Goal: Information Seeking & Learning: Learn about a topic

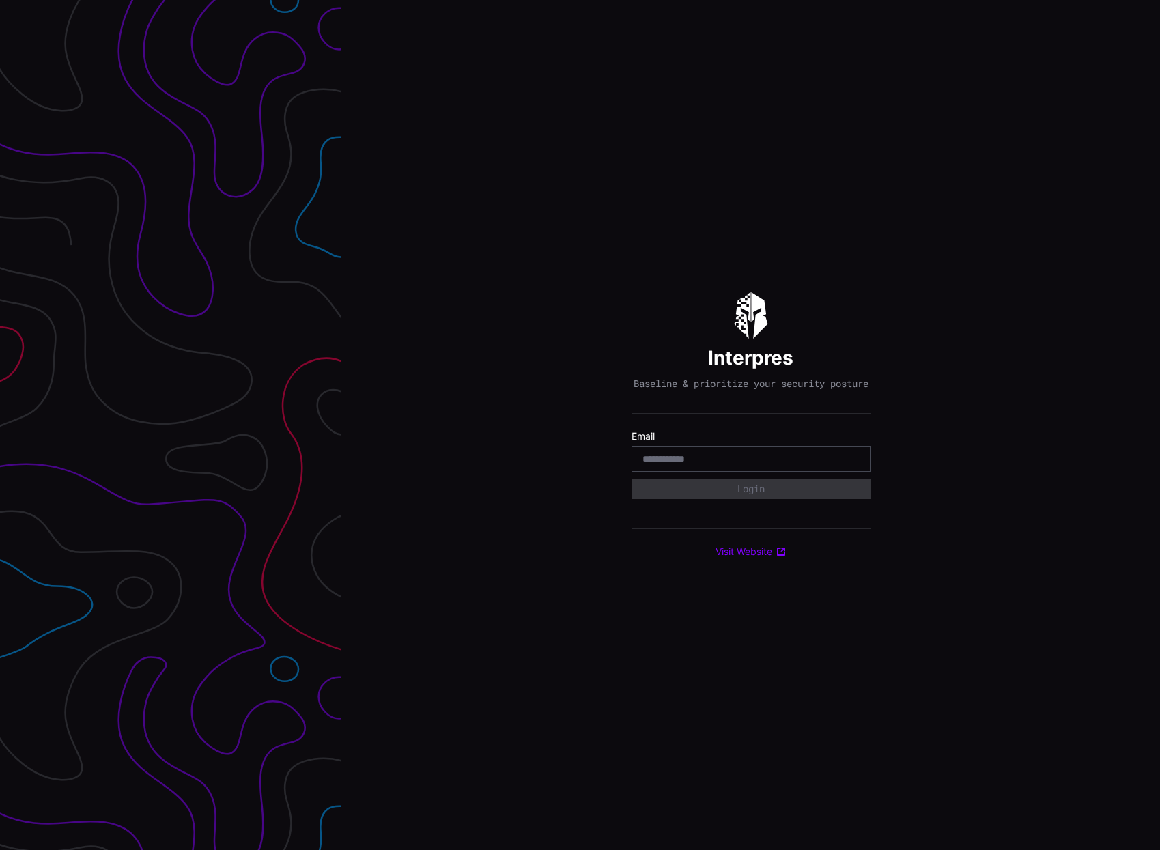
click at [766, 456] on div at bounding box center [751, 459] width 239 height 26
click at [764, 459] on input "email" at bounding box center [751, 459] width 217 height 12
type input "**********"
drag, startPoint x: 774, startPoint y: 495, endPoint x: 871, endPoint y: 495, distance: 97.0
click at [778, 495] on button "Login" at bounding box center [751, 489] width 239 height 20
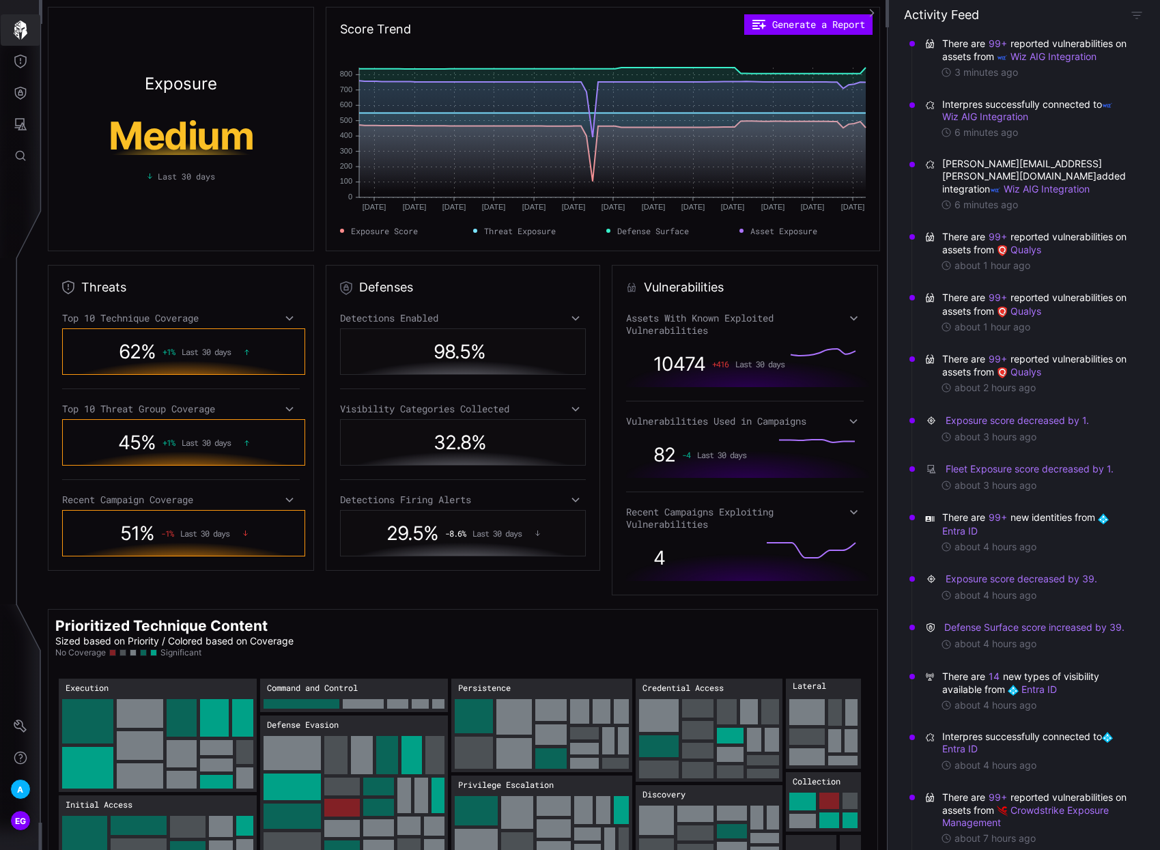
click at [20, 25] on icon "button" at bounding box center [20, 29] width 19 height 19
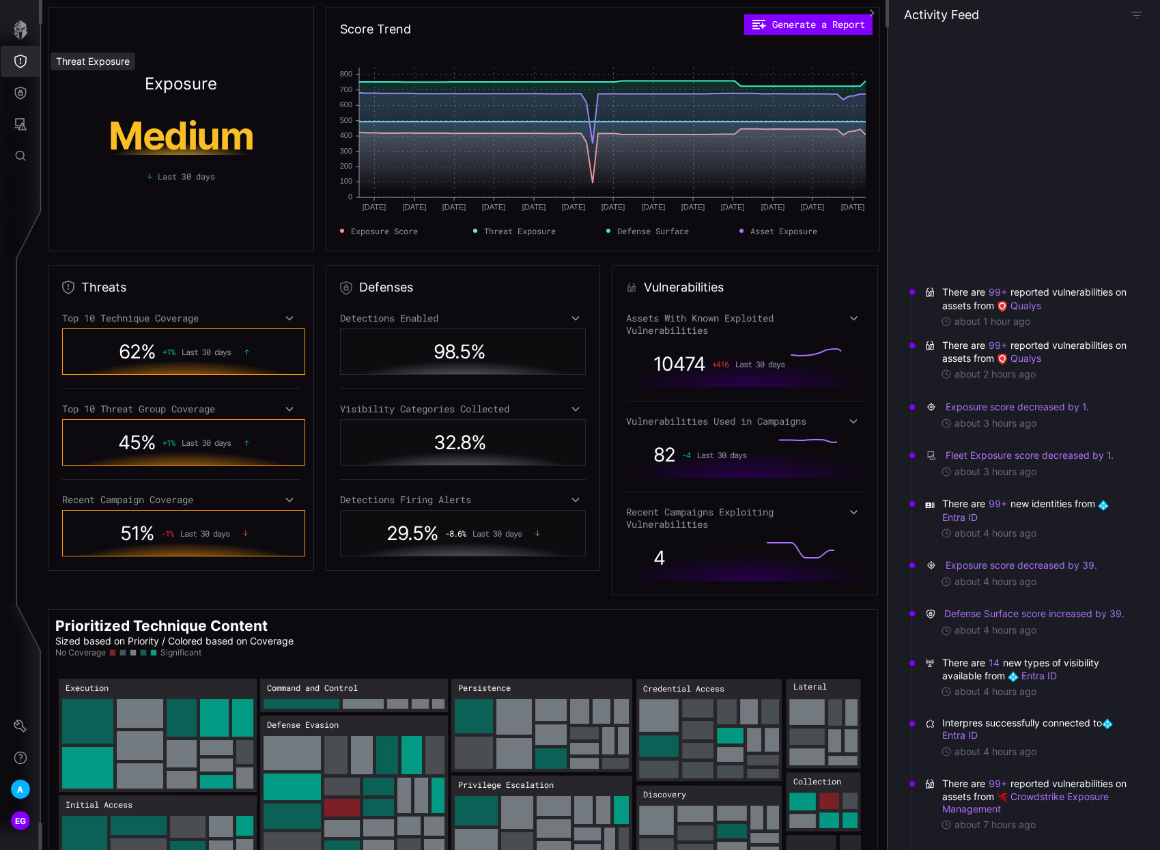
click at [18, 53] on button "Threat Exposure" at bounding box center [21, 61] width 40 height 31
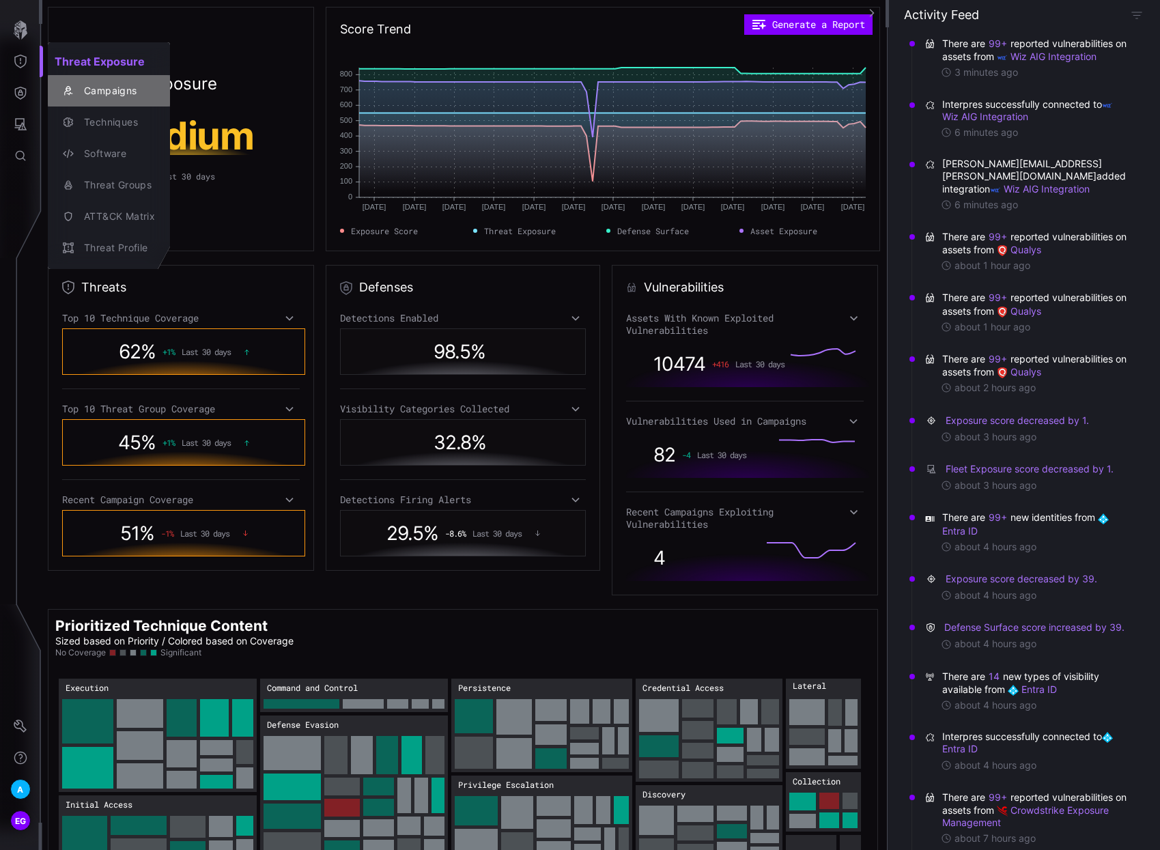
click at [115, 92] on div "Campaigns" at bounding box center [116, 91] width 78 height 17
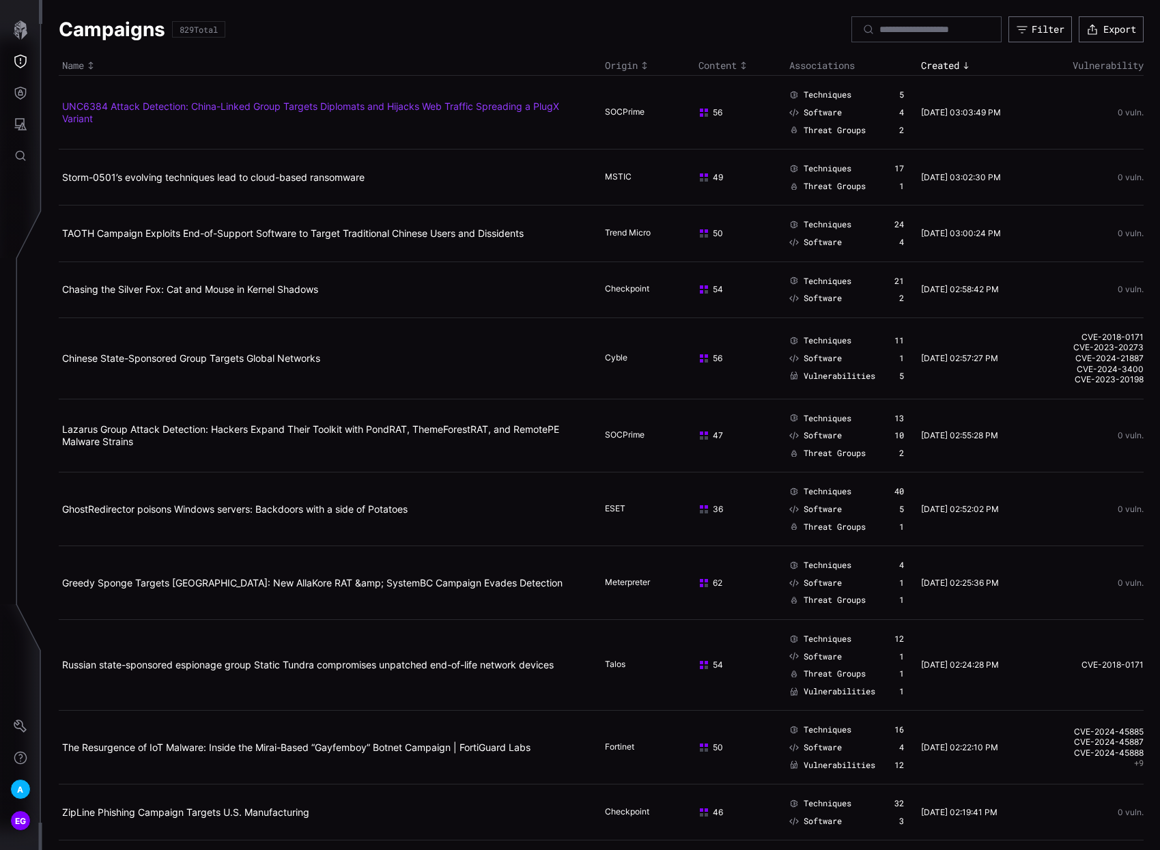
click at [314, 100] on link "UNC6384 Attack Detection: China-Linked Group Targets Diplomats and Hijacks Web …" at bounding box center [310, 112] width 497 height 24
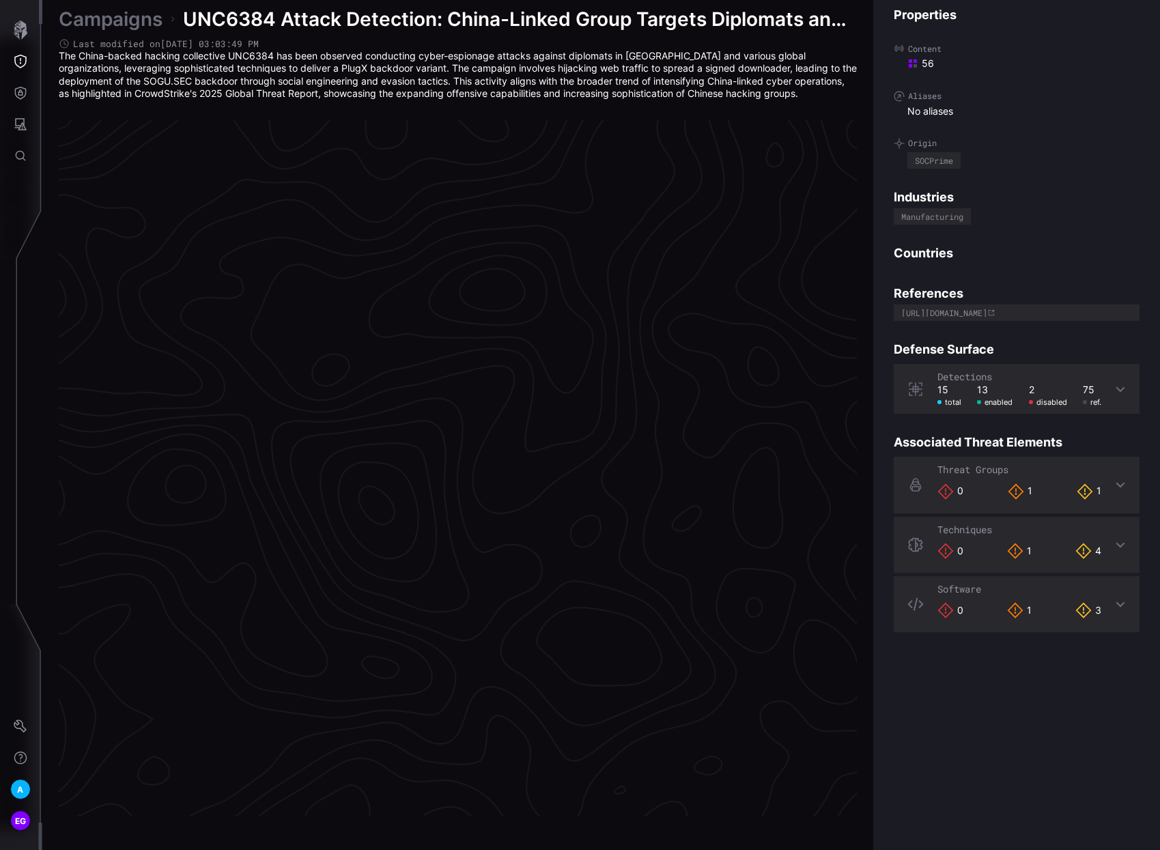
scroll to position [2731, 630]
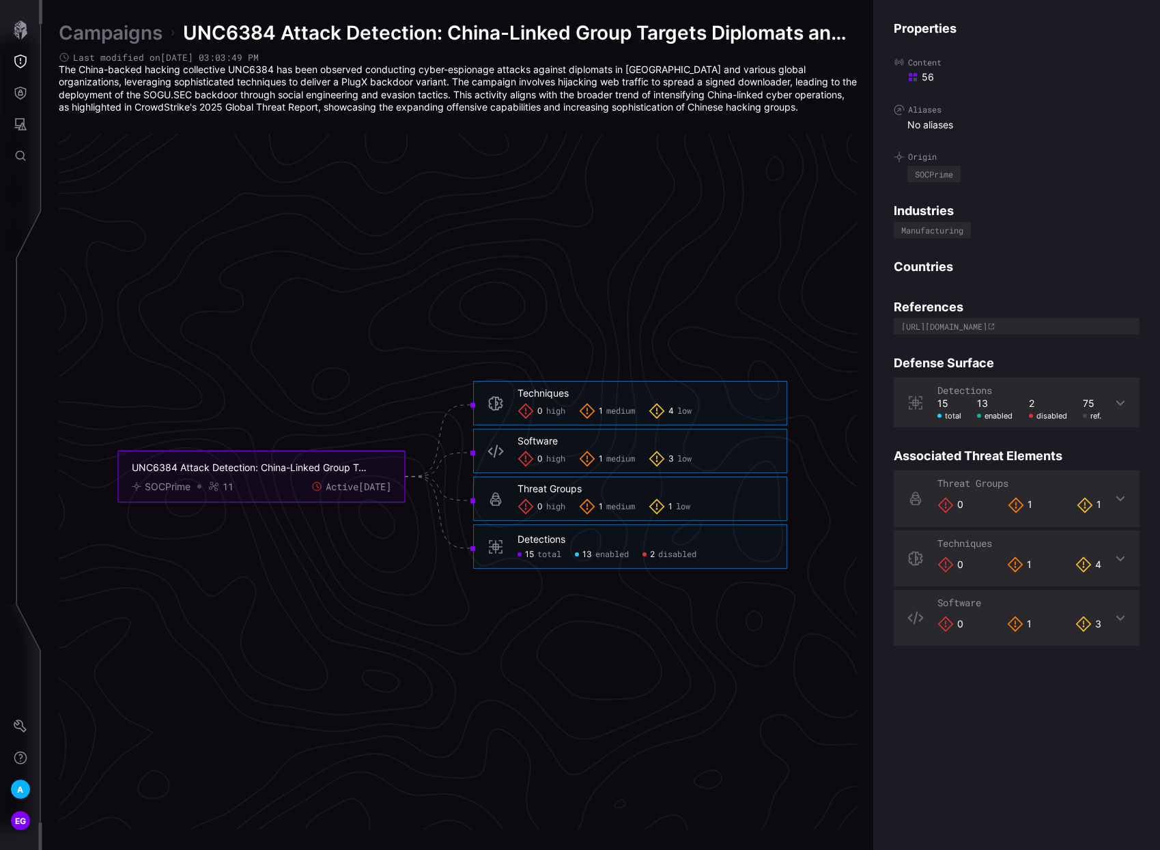
click at [598, 408] on div "1 medium" at bounding box center [607, 411] width 56 height 16
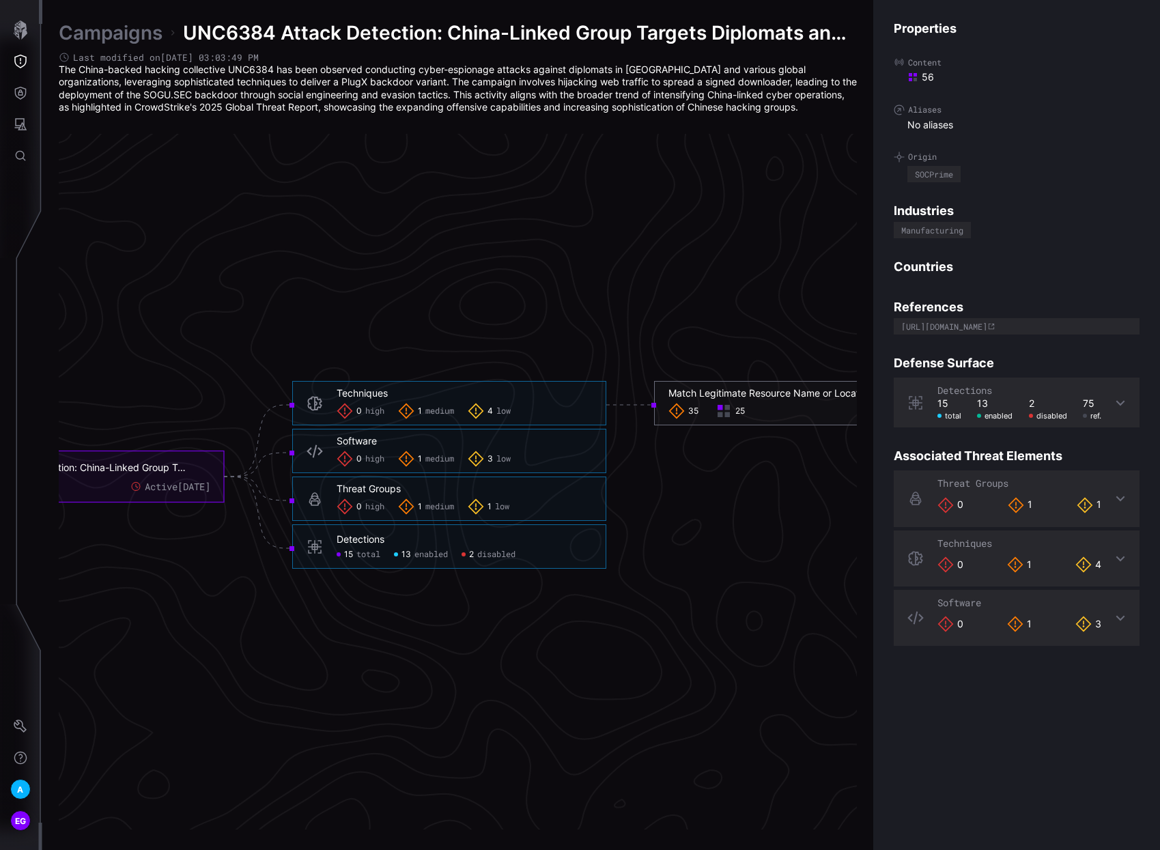
click at [676, 411] on icon at bounding box center [677, 411] width 16 height 16
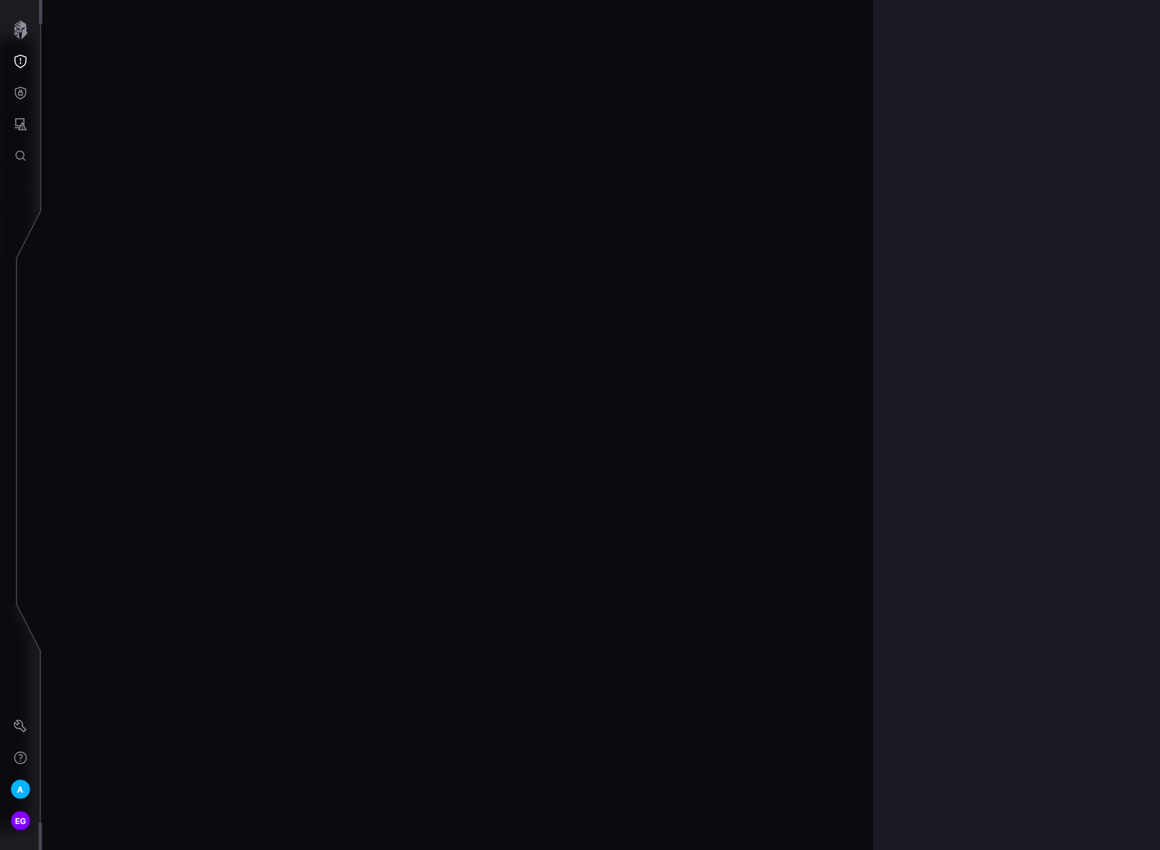
scroll to position [2744, 630]
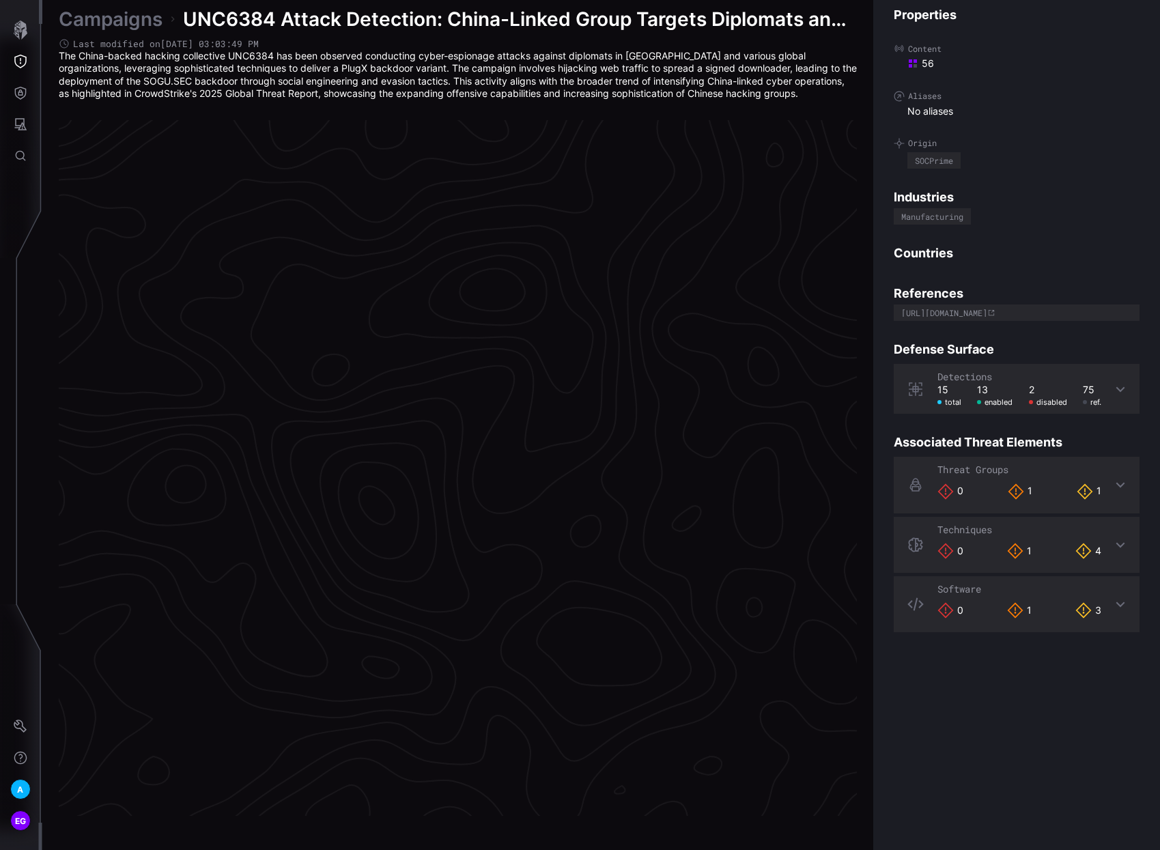
scroll to position [2731, 630]
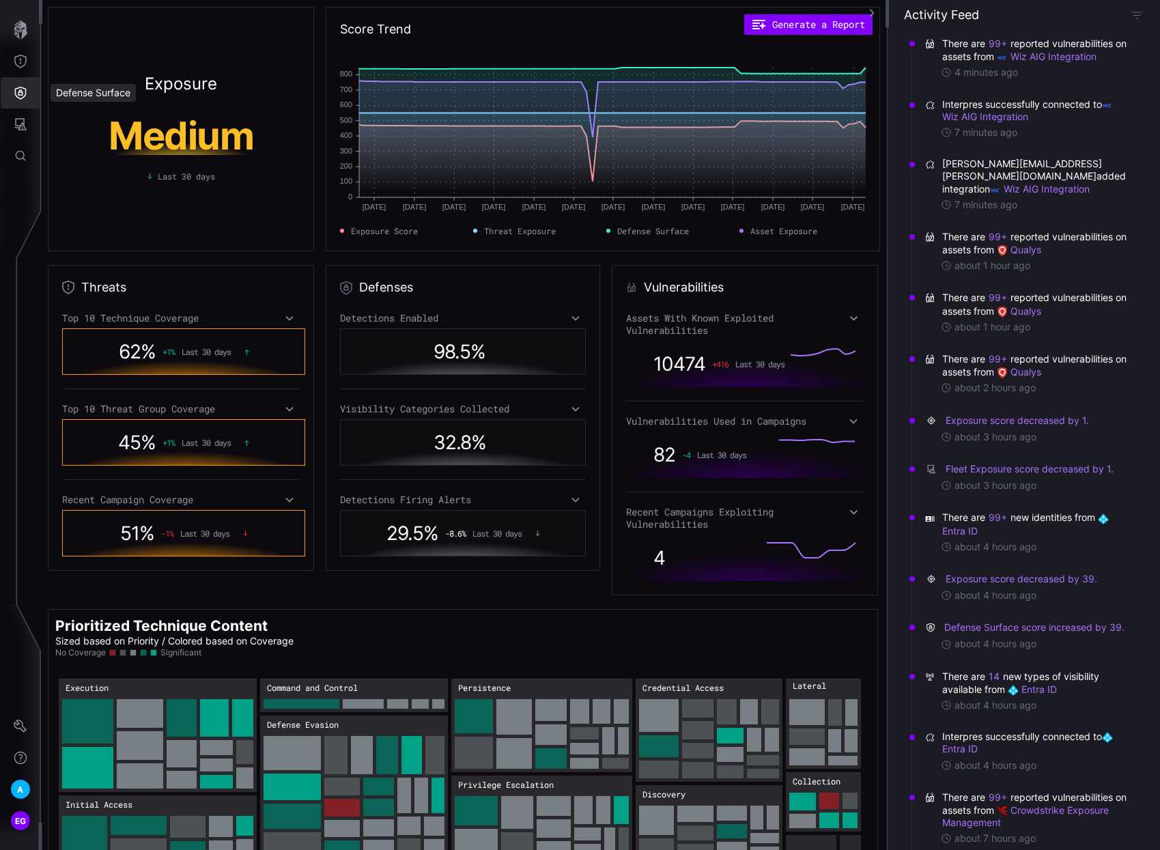
click at [23, 82] on button "Defense Surface" at bounding box center [21, 92] width 40 height 31
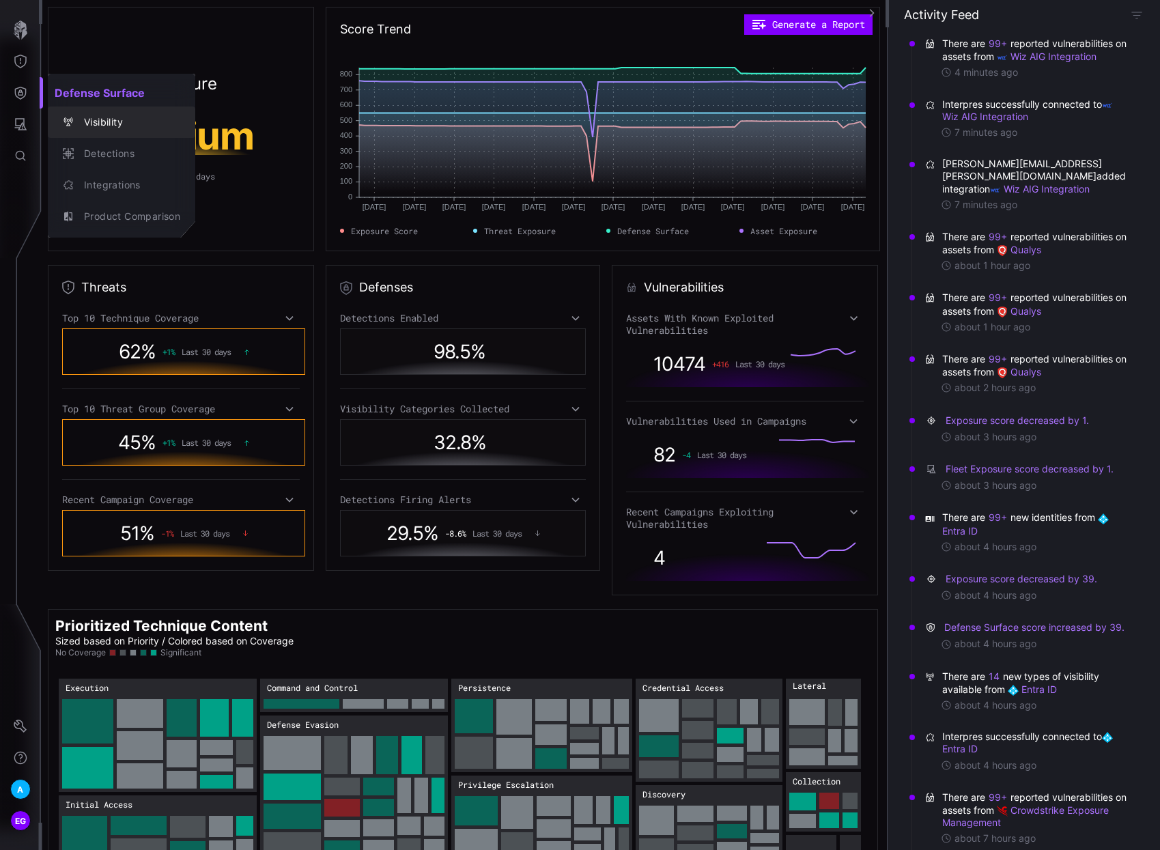
click at [129, 121] on div "Visibility" at bounding box center [128, 122] width 103 height 17
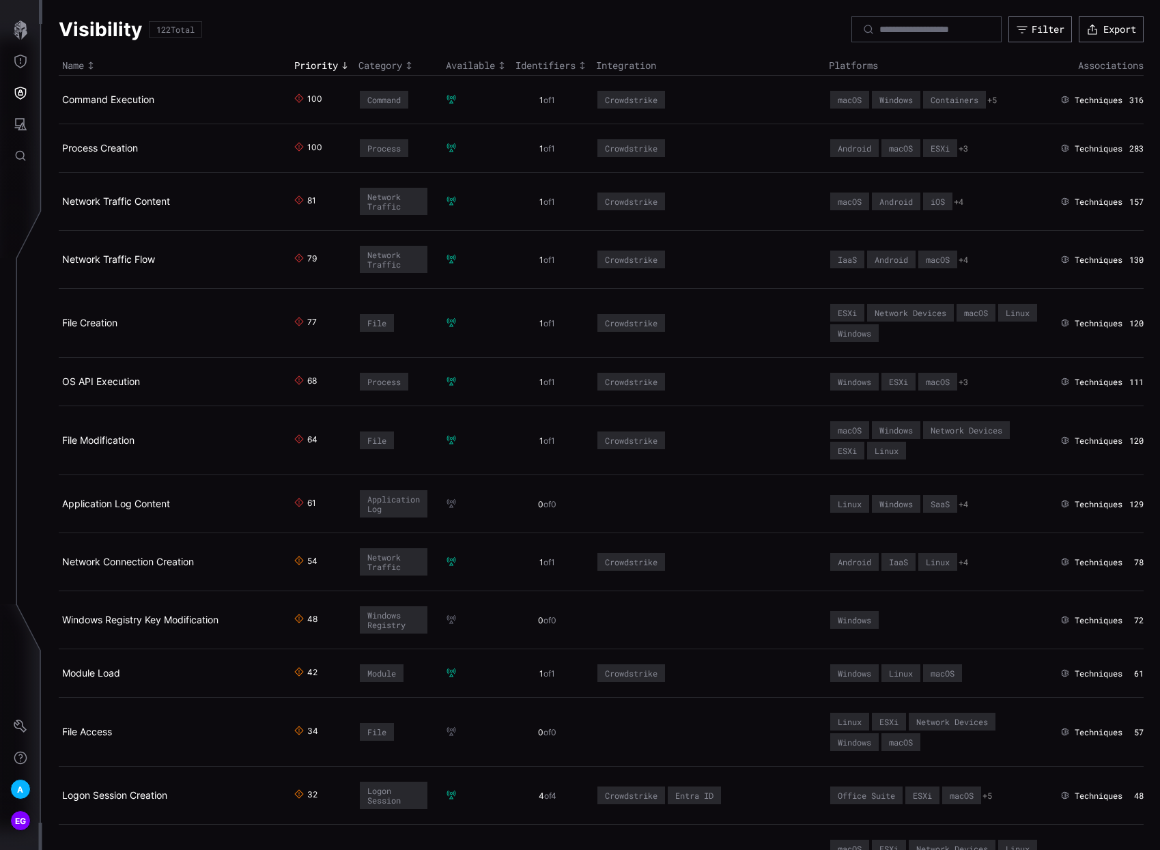
click at [1077, 104] on span "Techniques" at bounding box center [1099, 100] width 48 height 11
click at [131, 95] on link "Command Execution" at bounding box center [108, 100] width 92 height 12
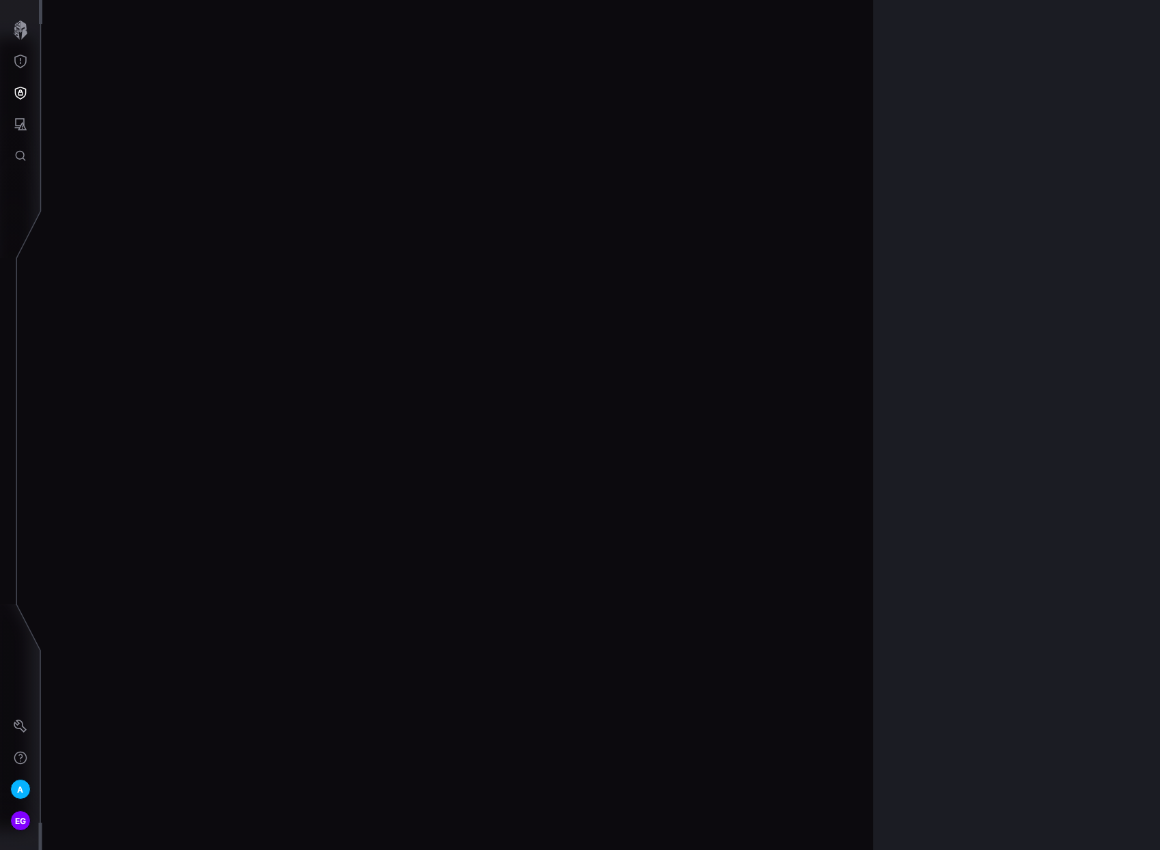
scroll to position [2962, 630]
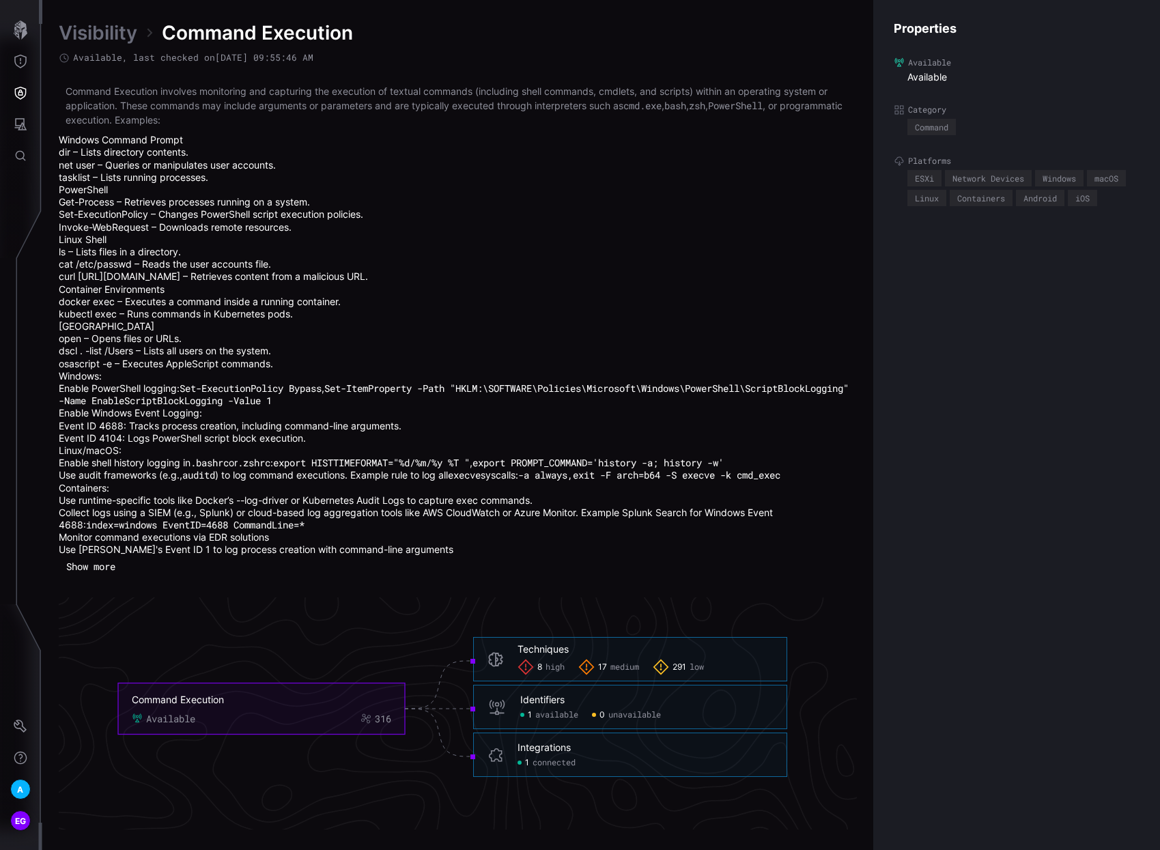
click at [528, 665] on icon at bounding box center [526, 667] width 16 height 16
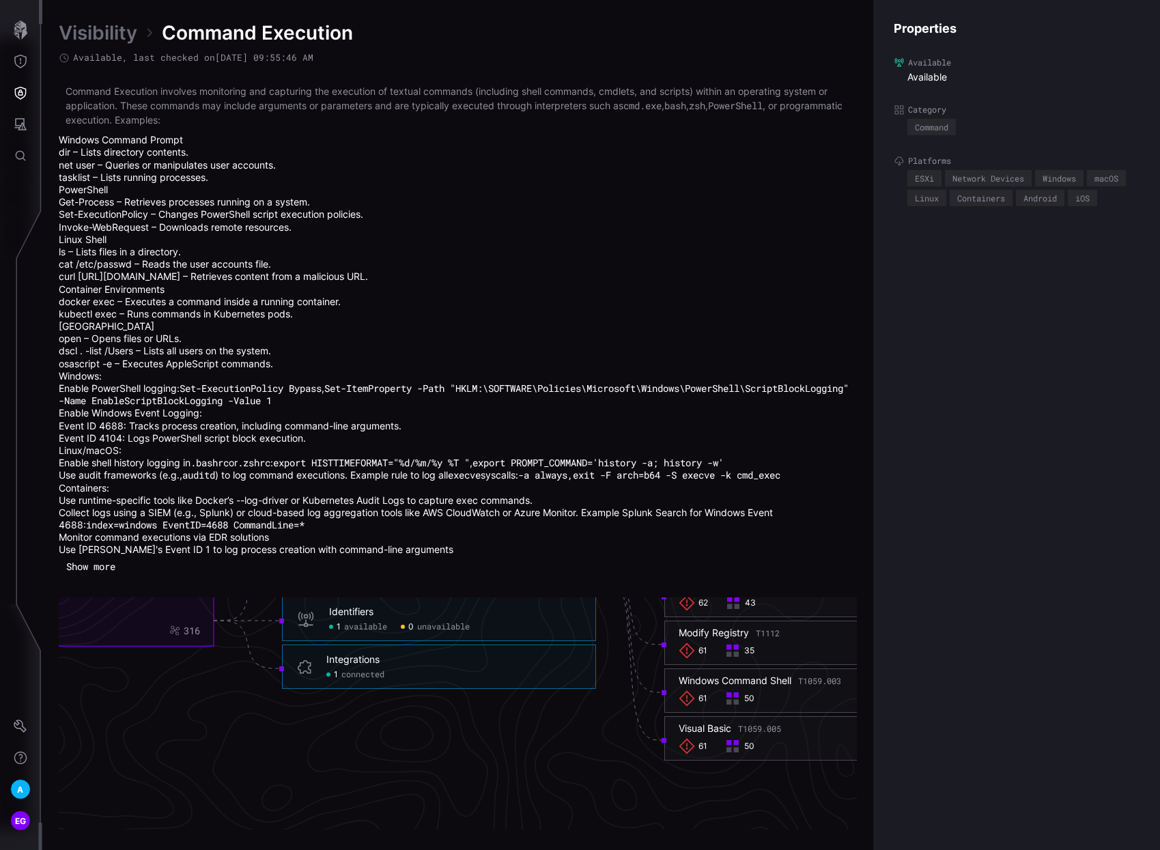
scroll to position [3099, 630]
click at [689, 740] on icon at bounding box center [687, 746] width 16 height 16
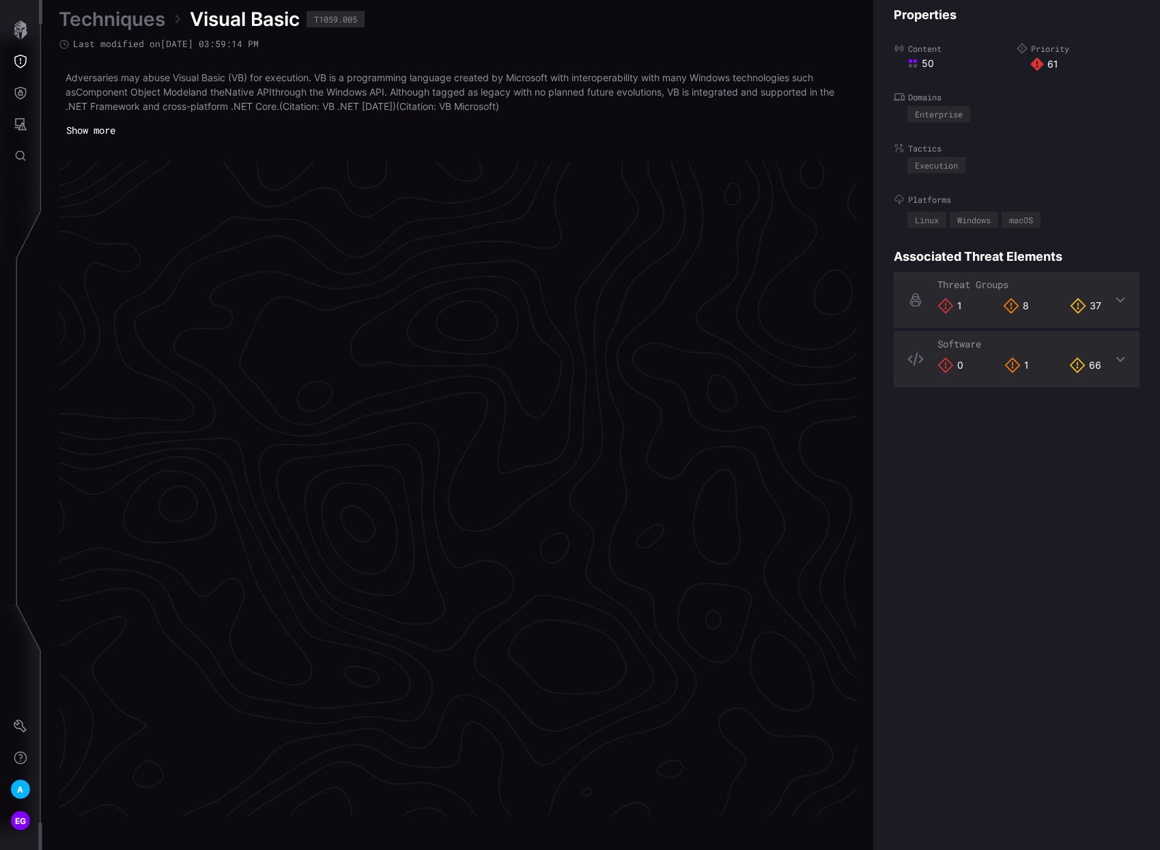
scroll to position [2751, 630]
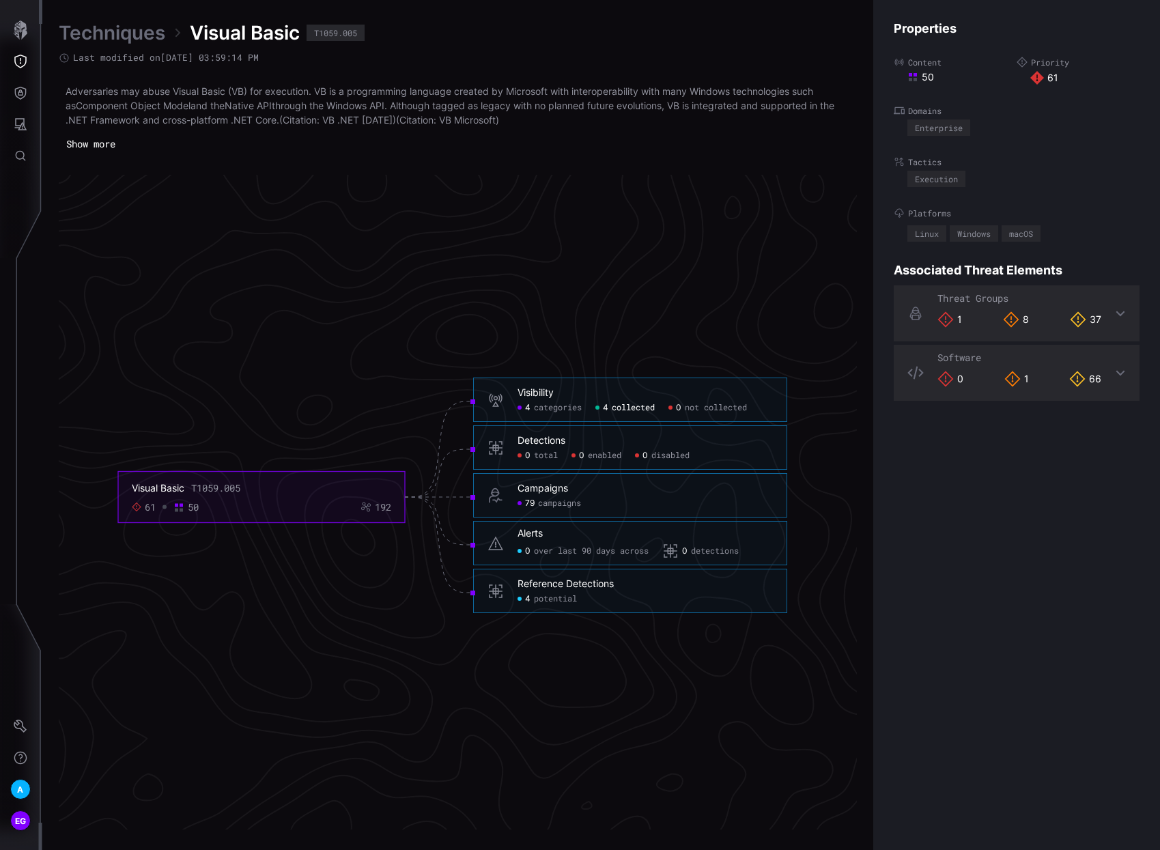
click at [625, 406] on span "collected" at bounding box center [633, 408] width 43 height 11
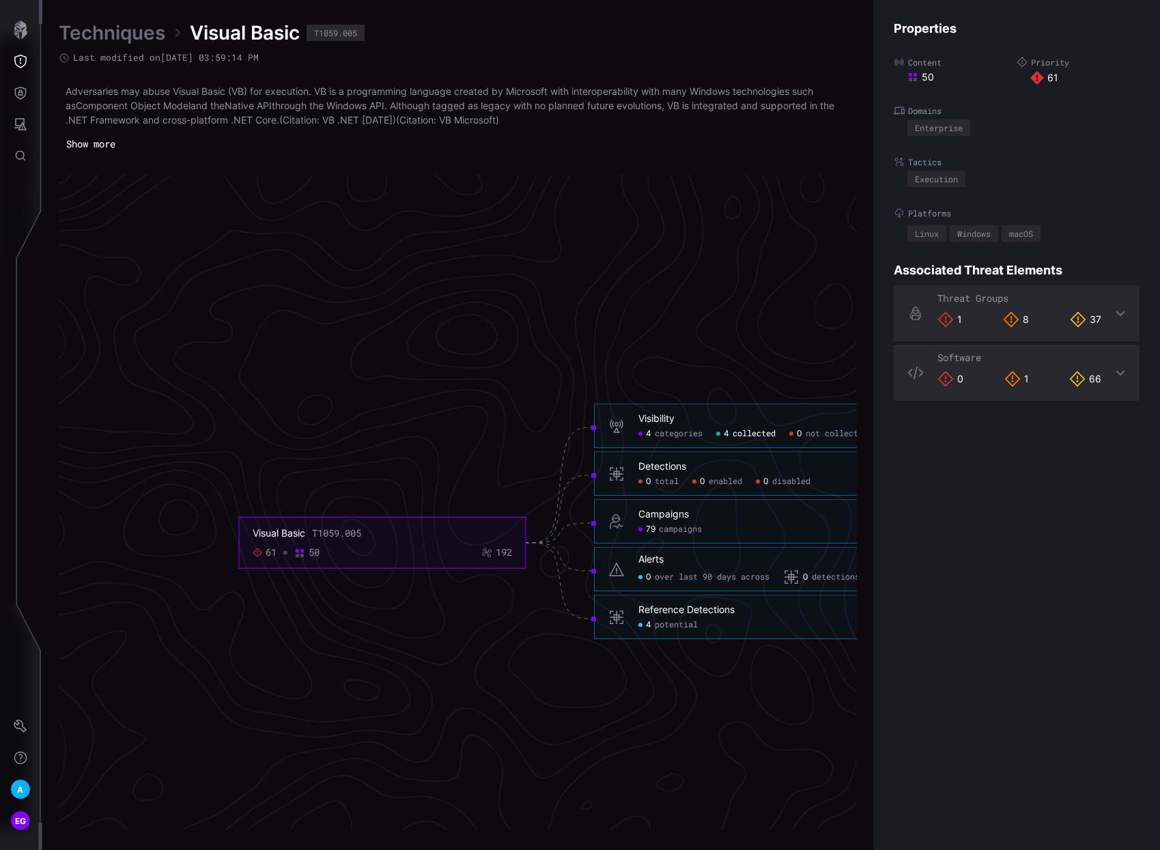
scroll to position [2751, 324]
click at [666, 529] on span "campaigns" at bounding box center [675, 530] width 43 height 11
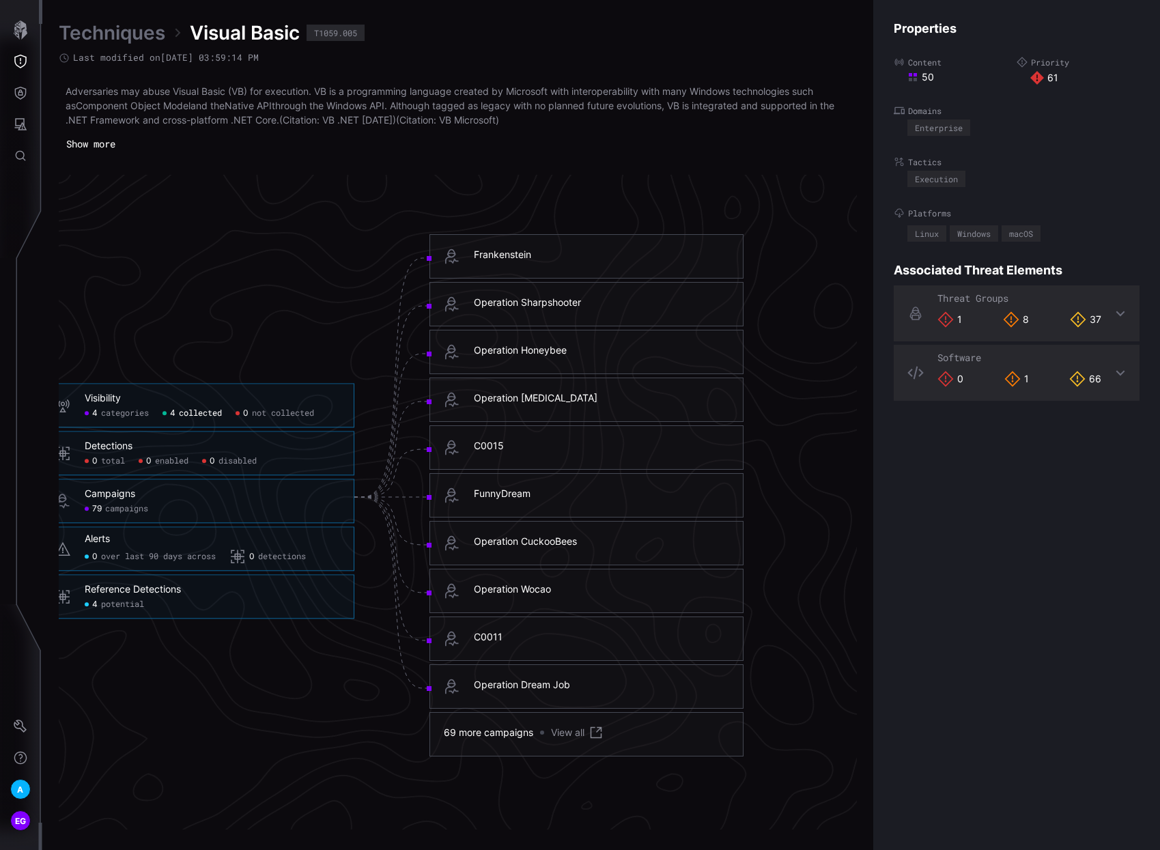
scroll to position [2751, 880]
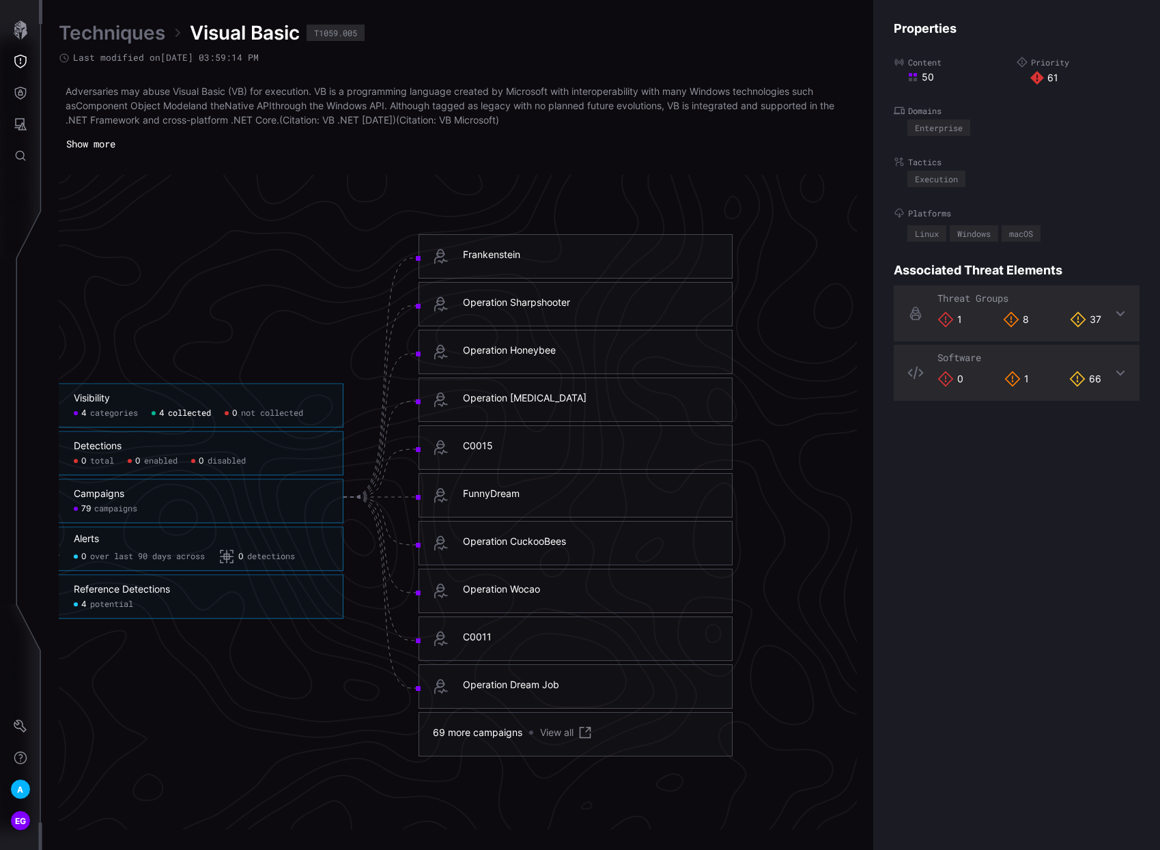
click at [100, 411] on span "categories" at bounding box center [114, 413] width 48 height 11
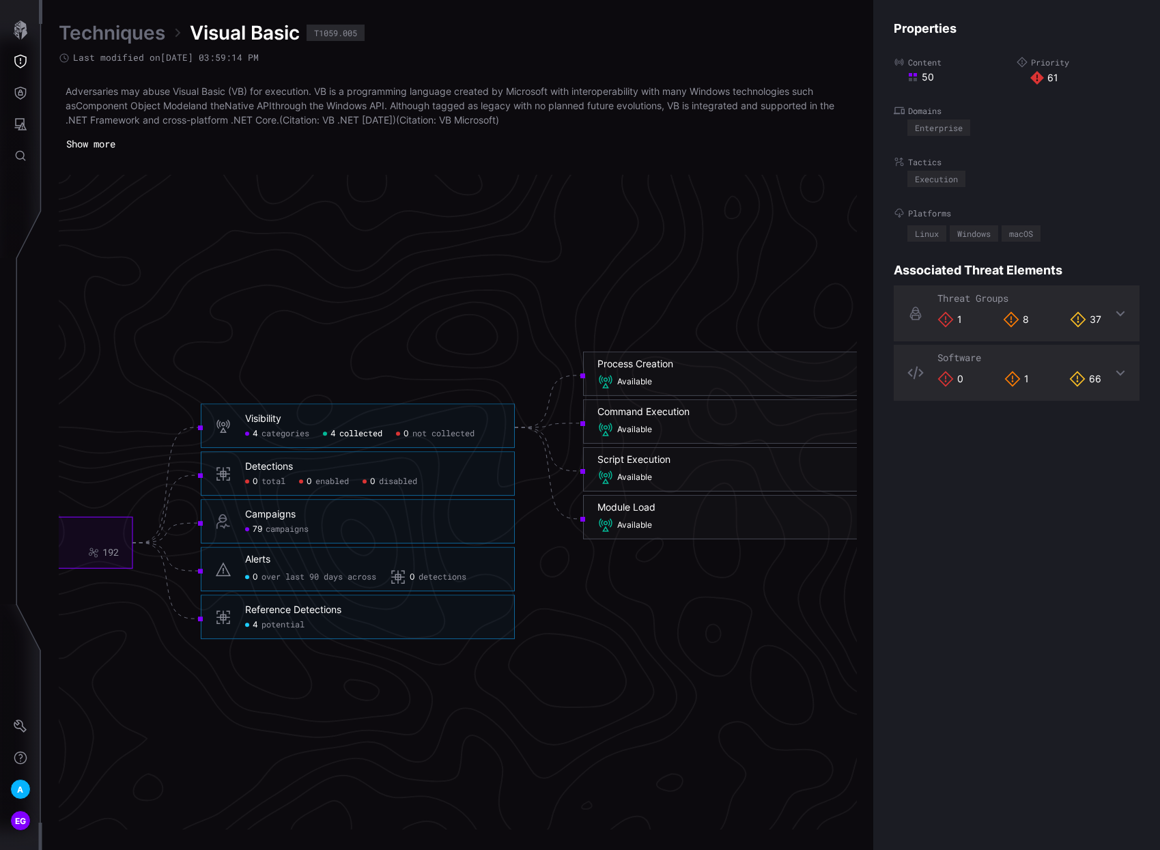
scroll to position [2751, 708]
click at [649, 380] on span "Available" at bounding box center [638, 382] width 35 height 11
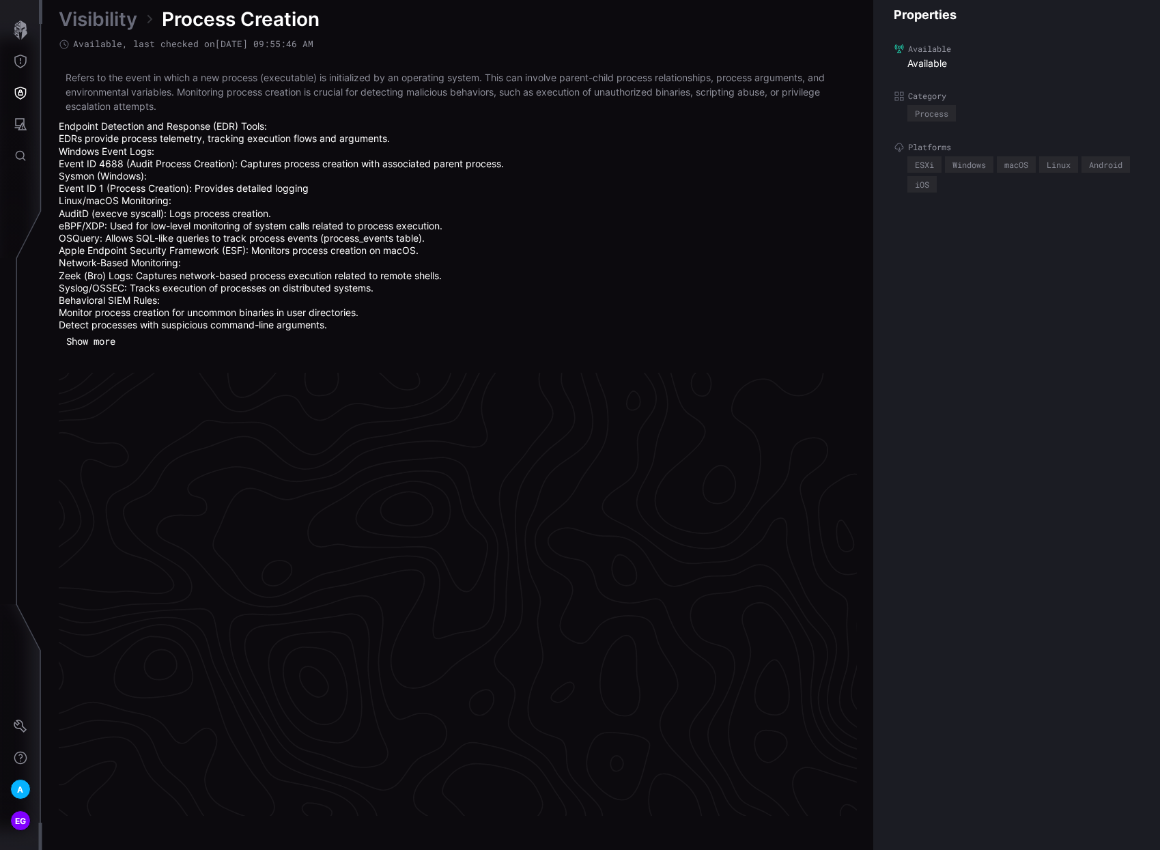
scroll to position [2857, 630]
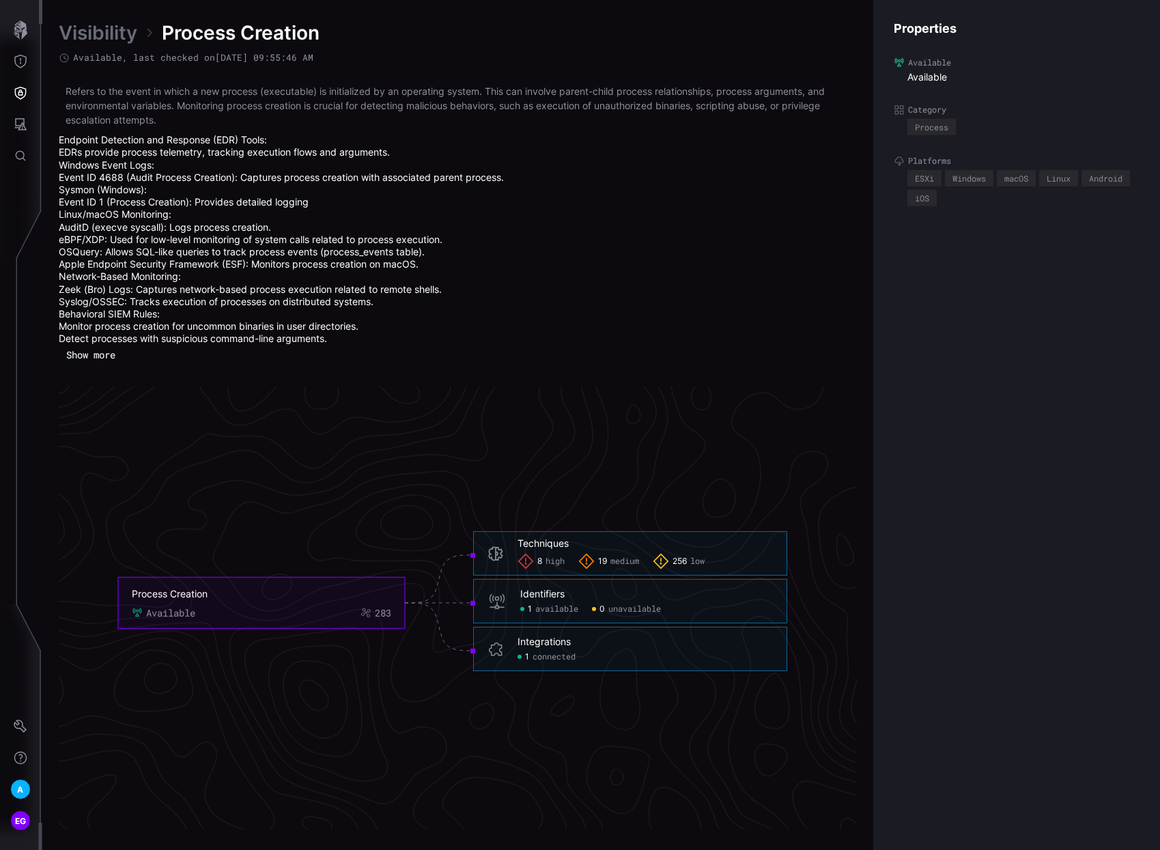
click at [536, 562] on div "8 high" at bounding box center [541, 561] width 47 height 16
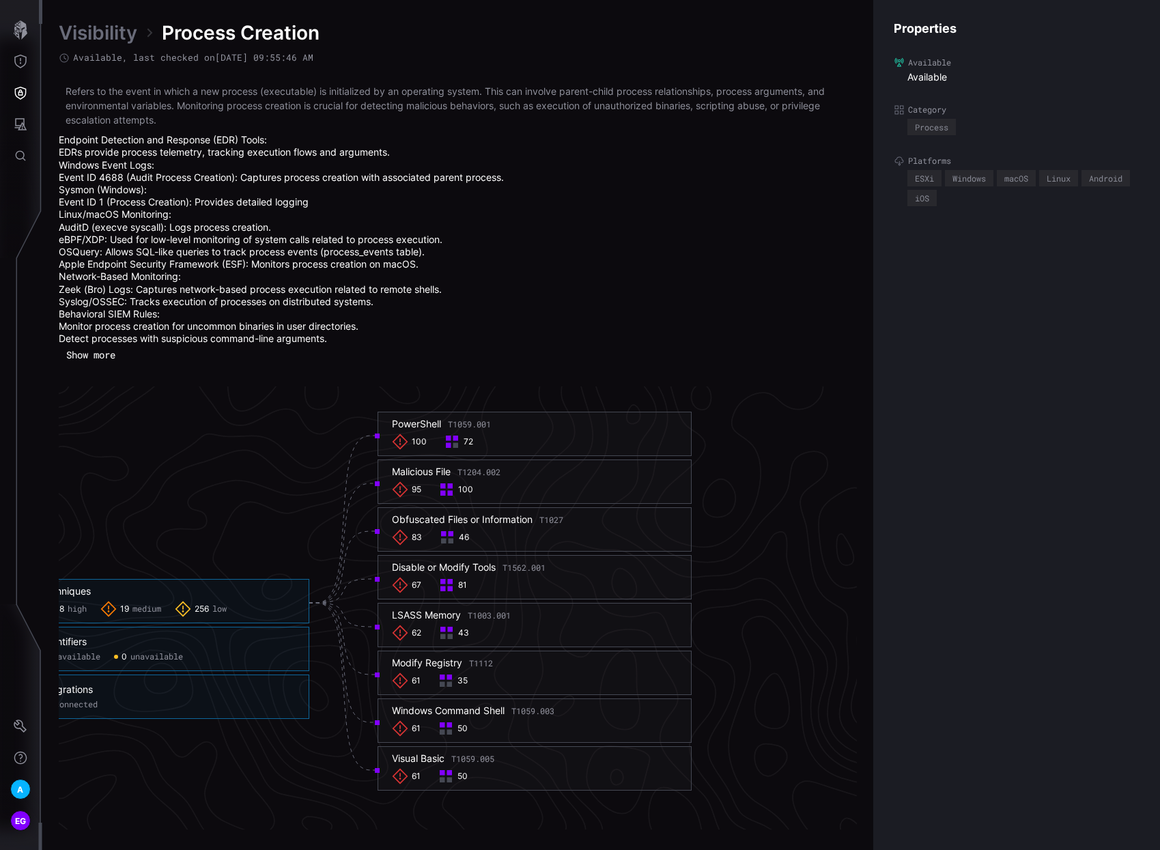
scroll to position [2857, 921]
click at [395, 634] on icon at bounding box center [397, 633] width 16 height 16
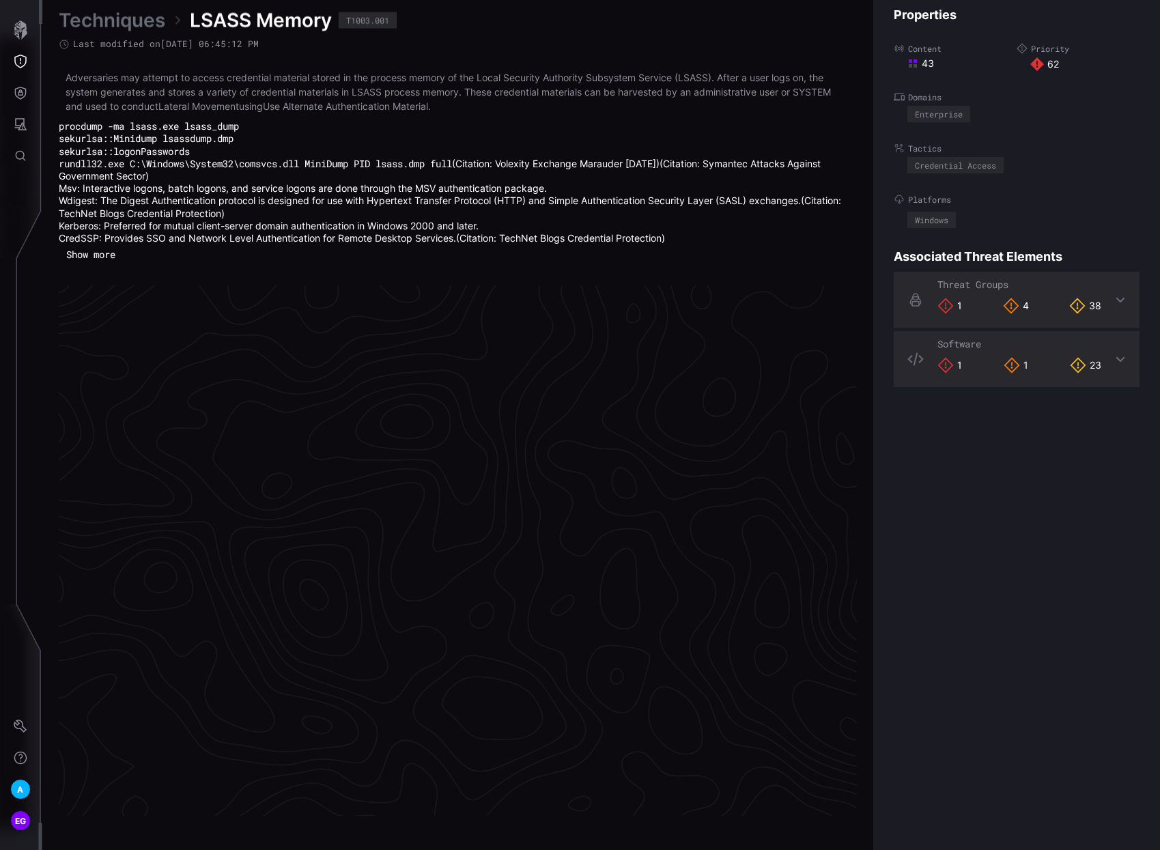
scroll to position [2813, 630]
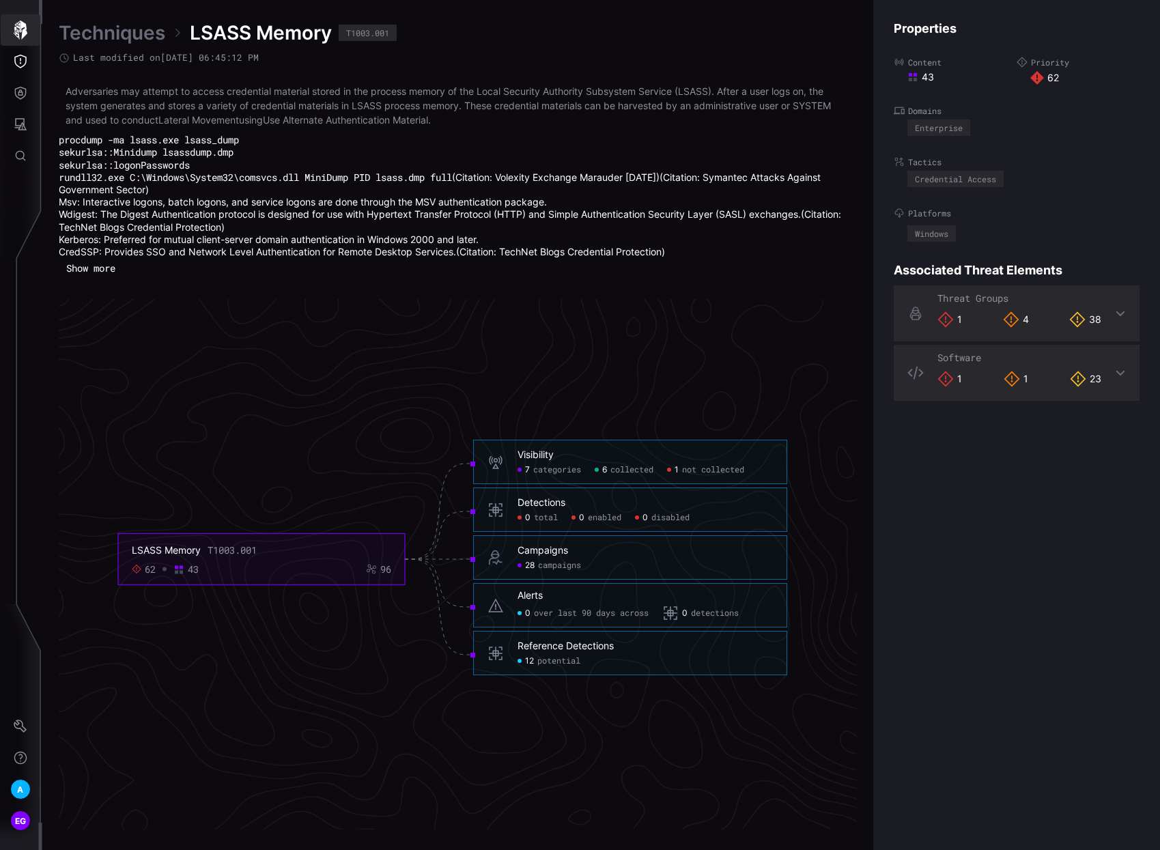
click at [14, 29] on icon "button" at bounding box center [20, 29] width 19 height 19
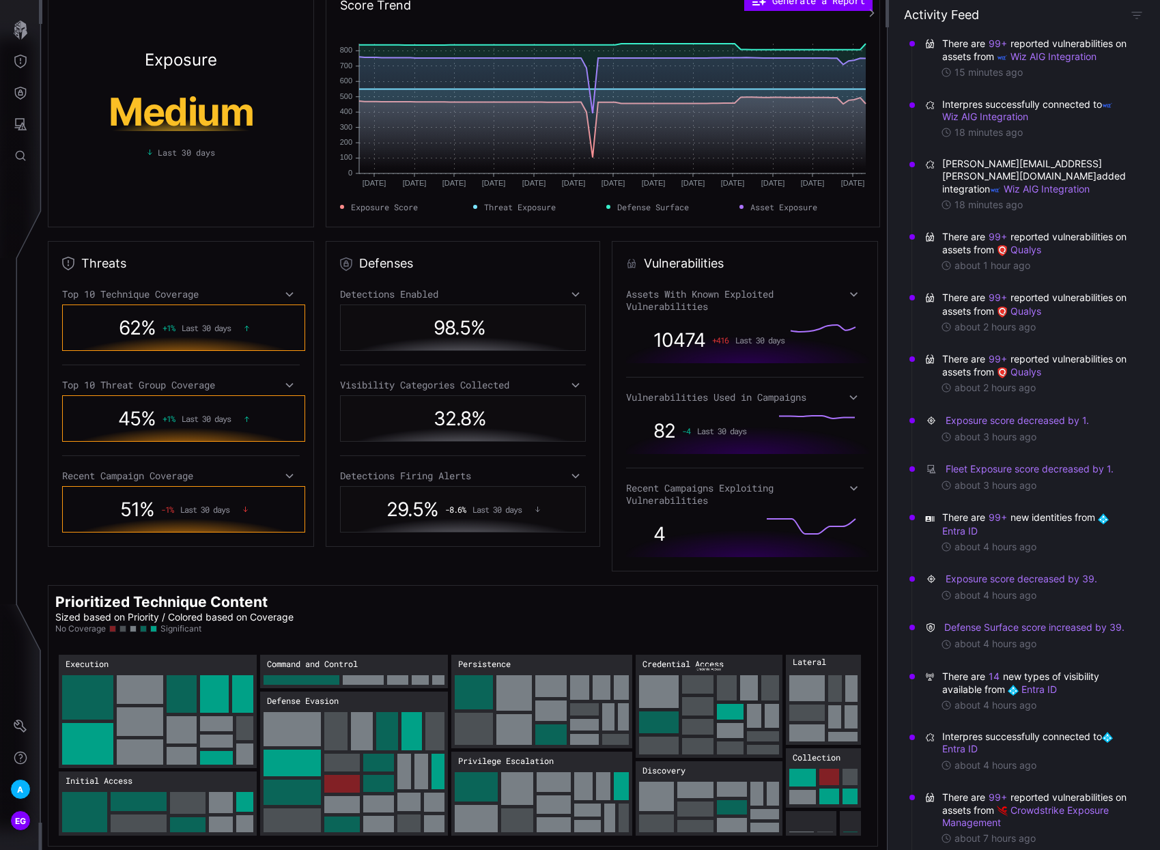
scroll to position [34, 0]
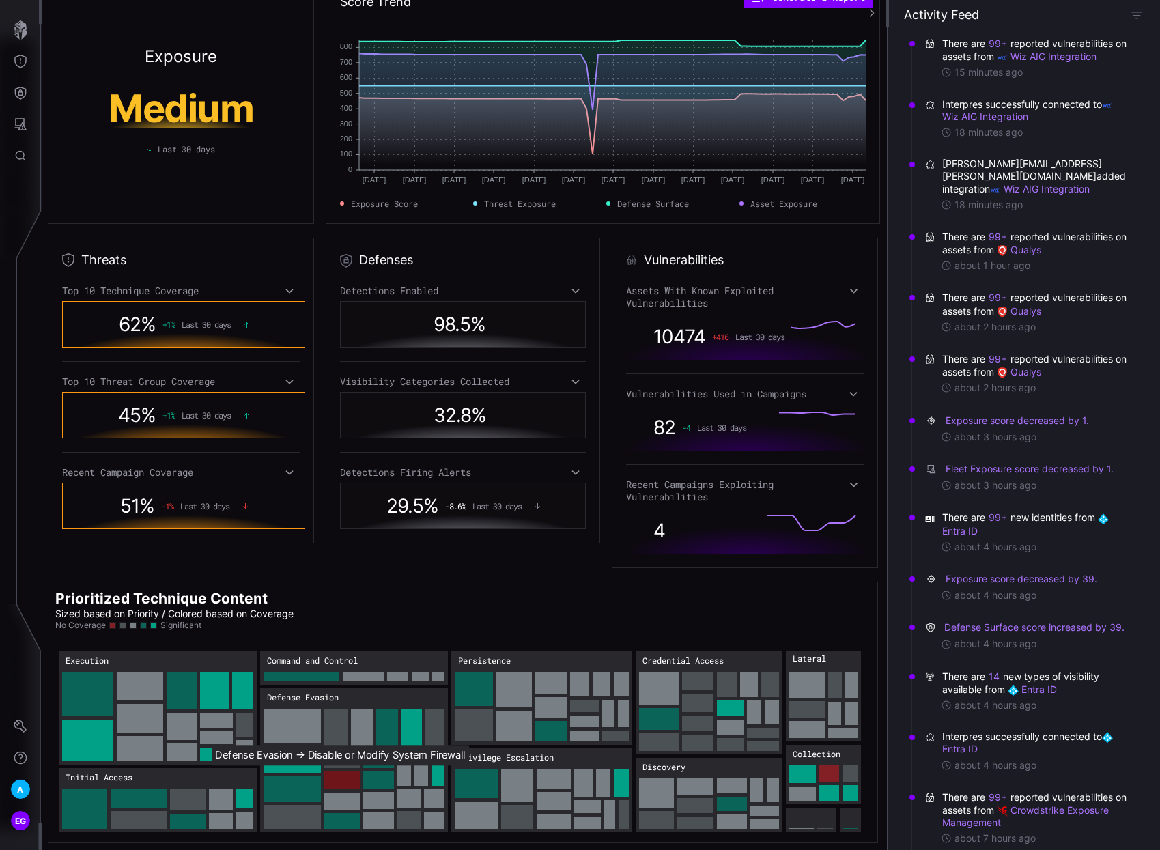
click at [342, 772] on rect "Defense Evasion → Defense Evasion:Disable or Modify System Firewall: 30" at bounding box center [342, 781] width 36 height 18
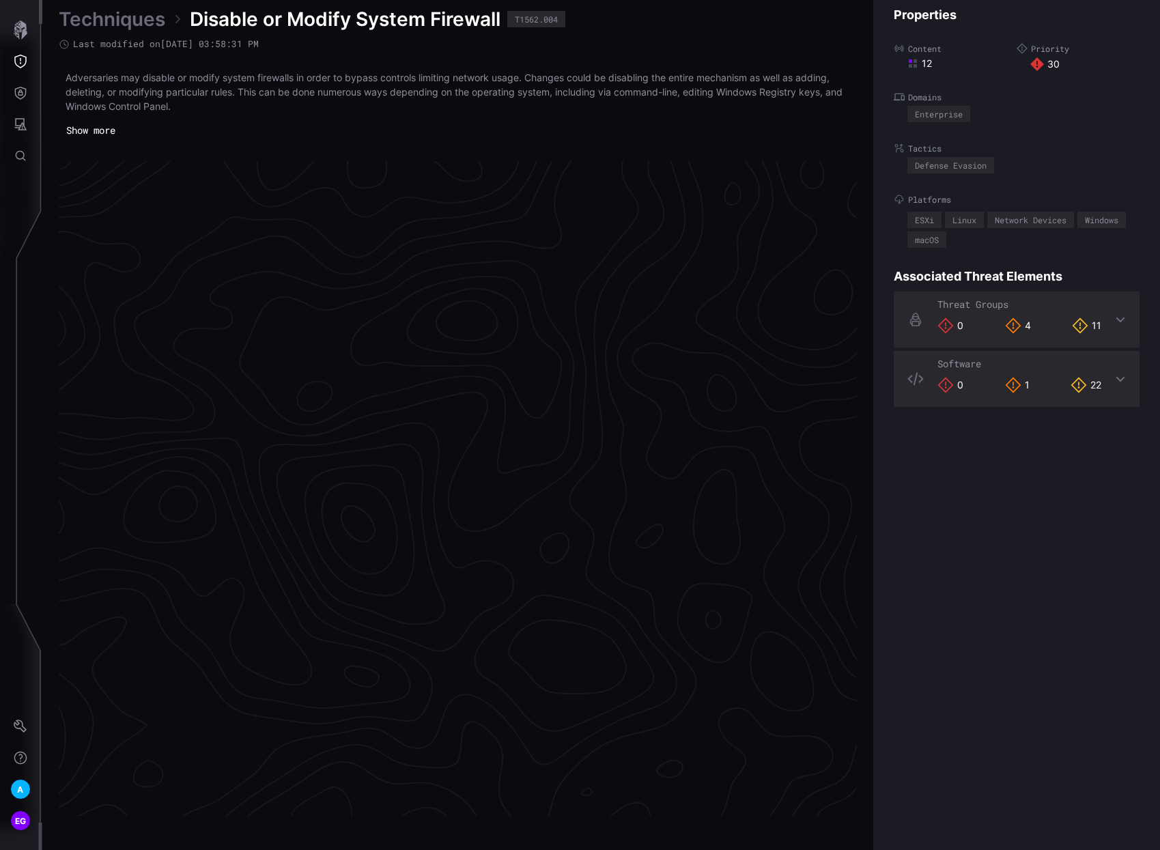
scroll to position [2751, 630]
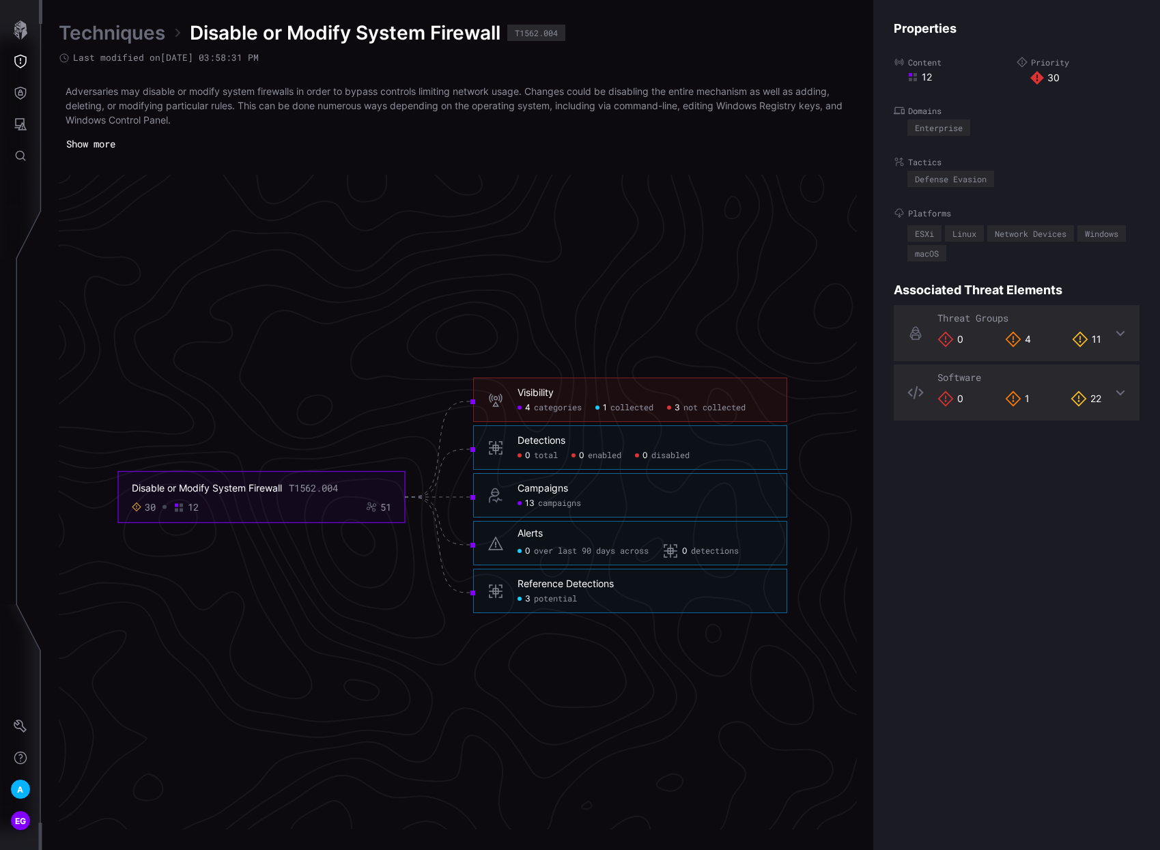
click at [697, 404] on span "not collected" at bounding box center [715, 408] width 62 height 11
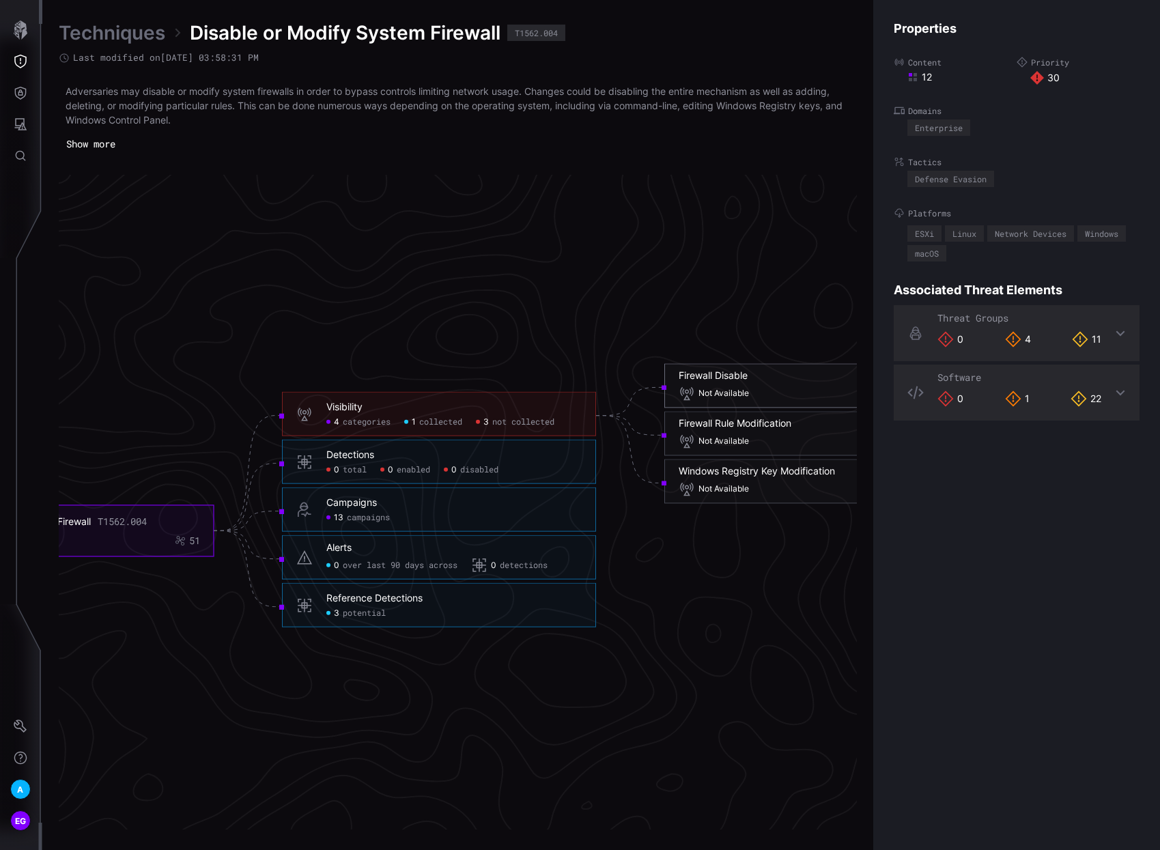
click at [721, 396] on span "Not Available" at bounding box center [724, 394] width 51 height 11
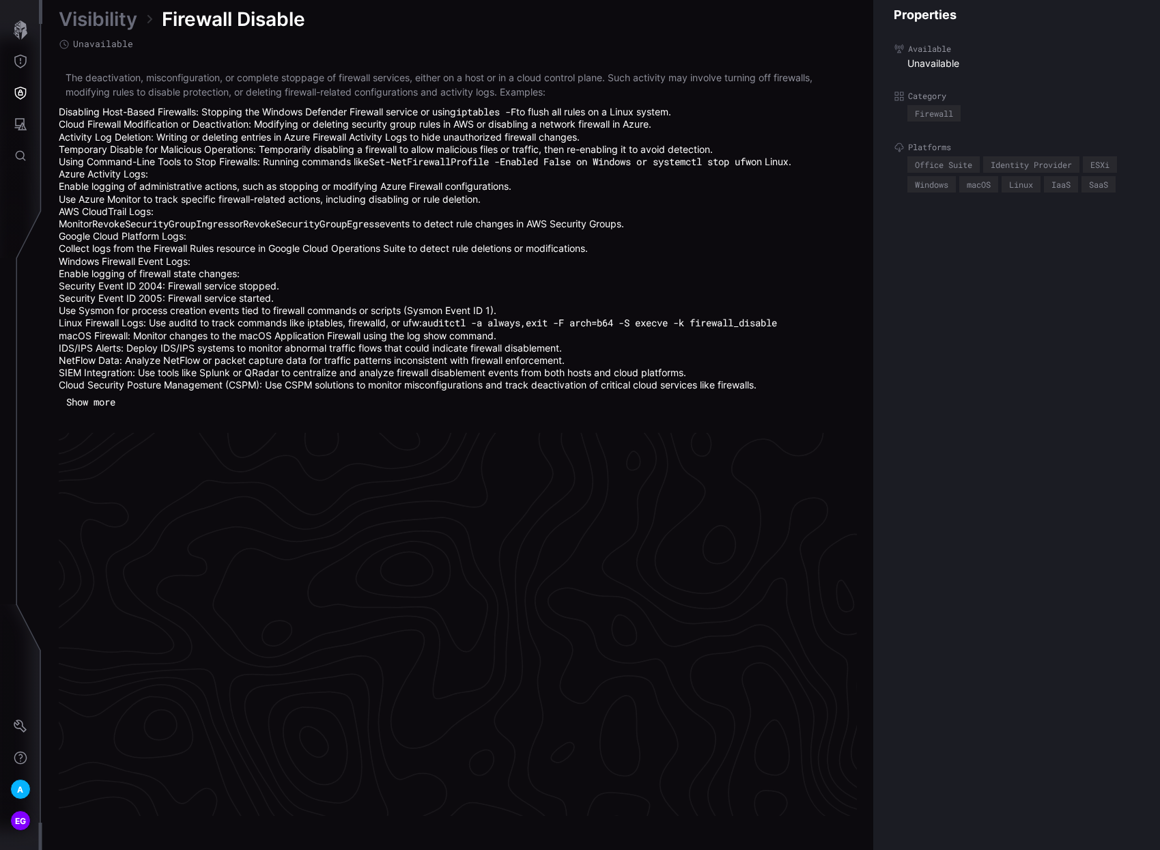
scroll to position [2887, 630]
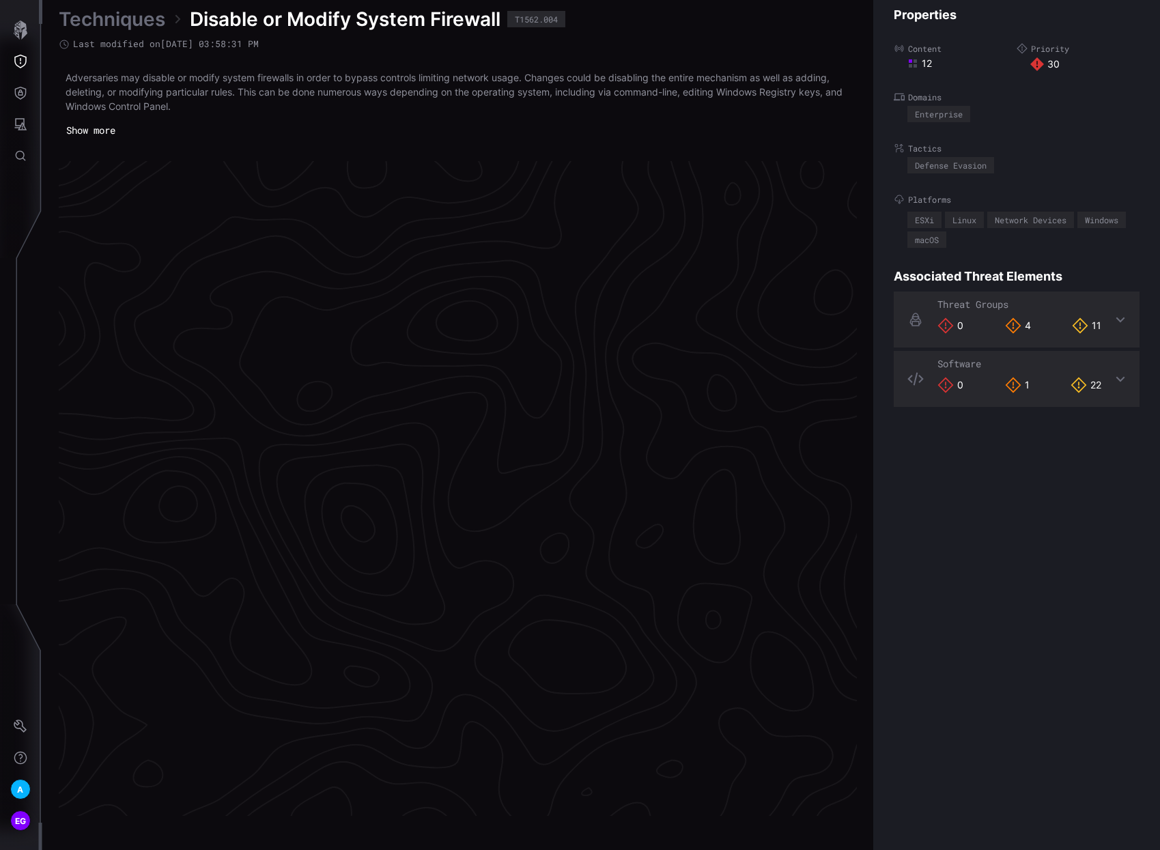
scroll to position [2751, 630]
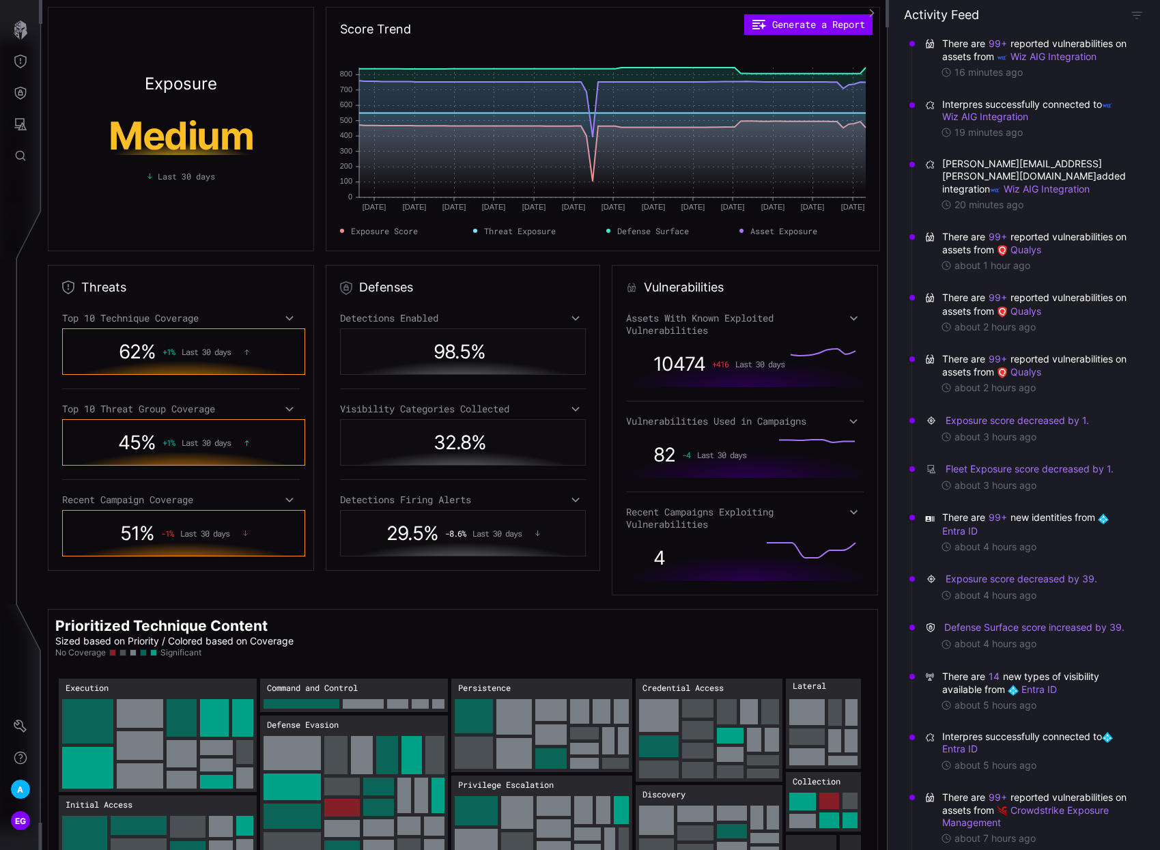
click at [852, 509] on icon at bounding box center [855, 512] width 10 height 10
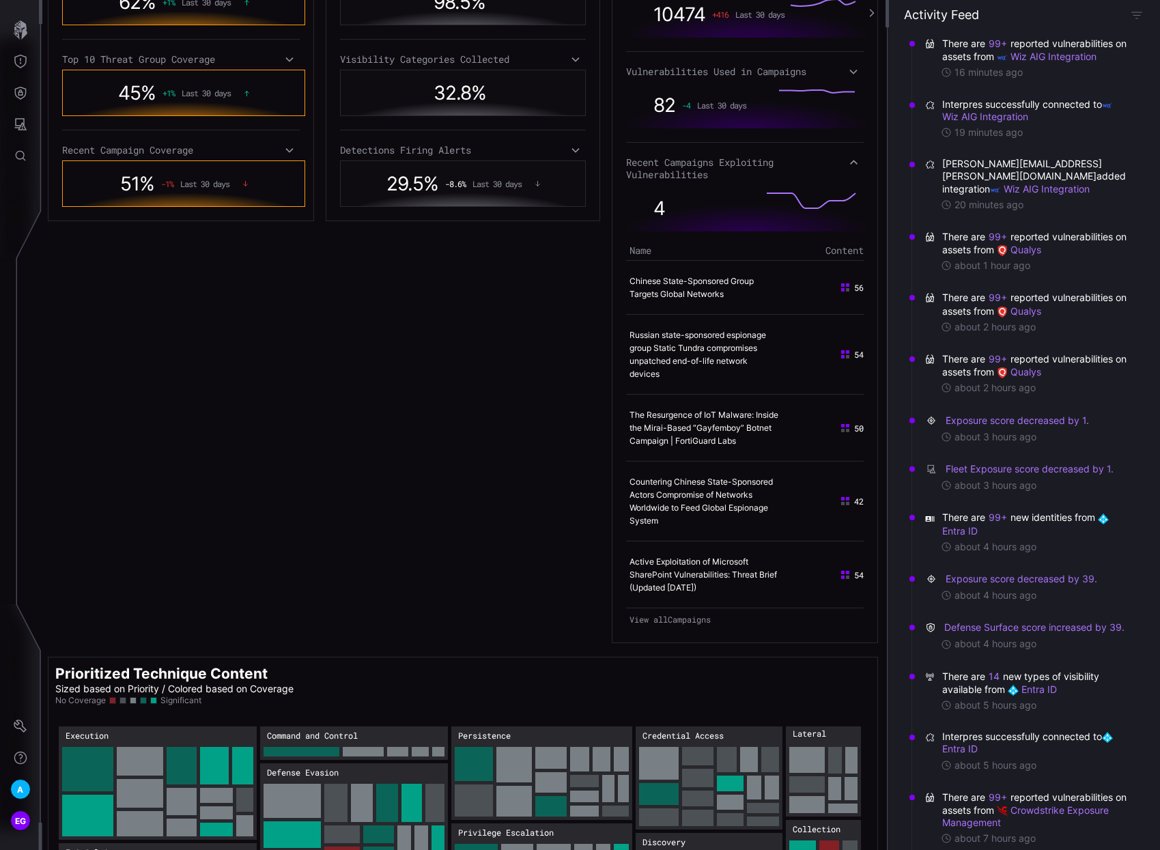
scroll to position [432, 0]
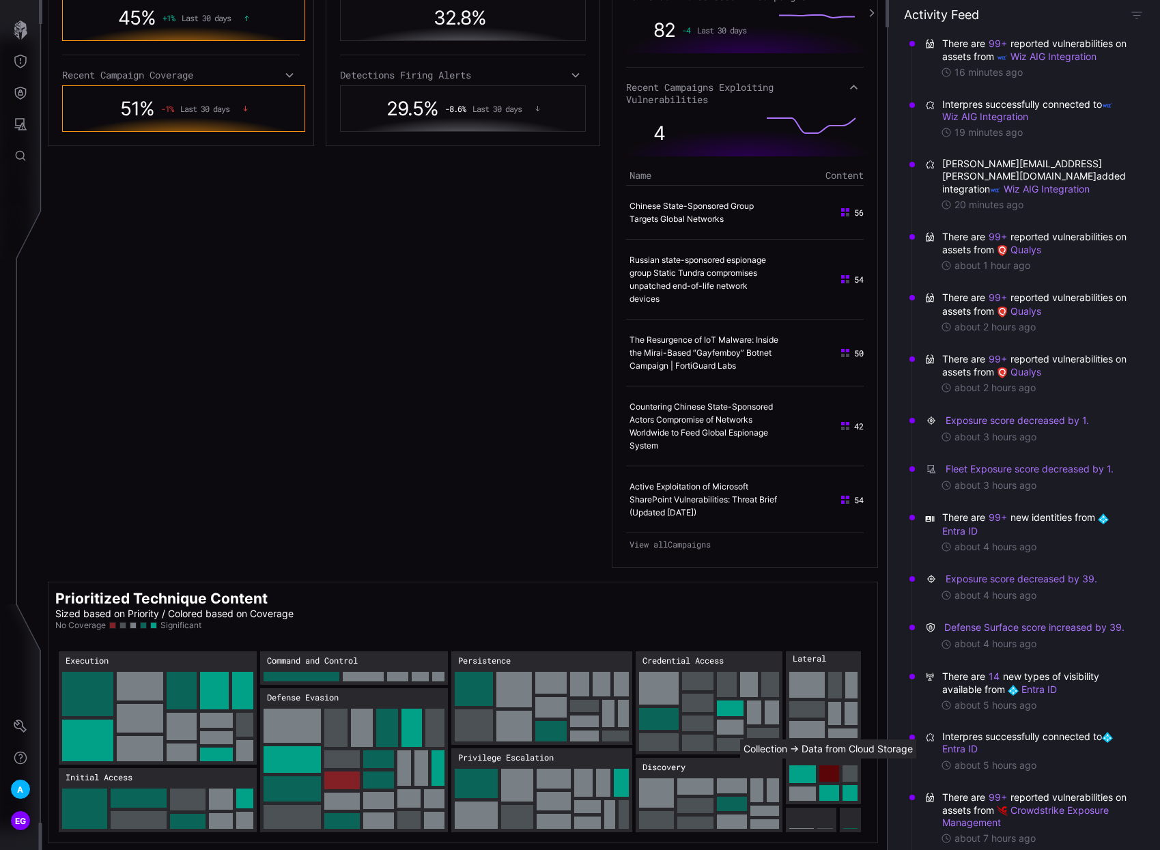
drag, startPoint x: 835, startPoint y: 762, endPoint x: 830, endPoint y: 755, distance: 8.3
click at [830, 758] on body "A EG Exposure Medium Last 30 days Score Trend Generate a Report [DATE] Jun [DAT…" at bounding box center [580, 425] width 1160 height 850
click at [833, 766] on rect "Collection → Collection:Data from Cloud Storage: 24" at bounding box center [830, 774] width 20 height 16
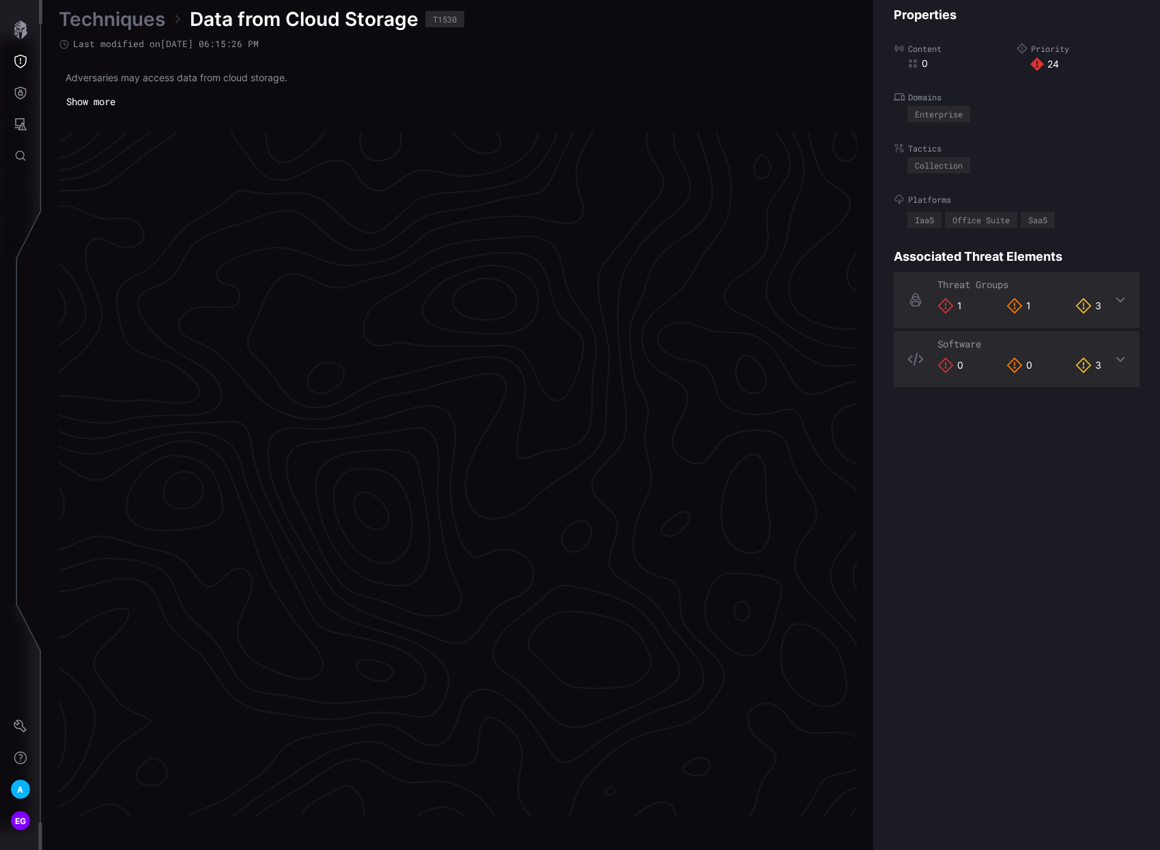
scroll to position [2737, 630]
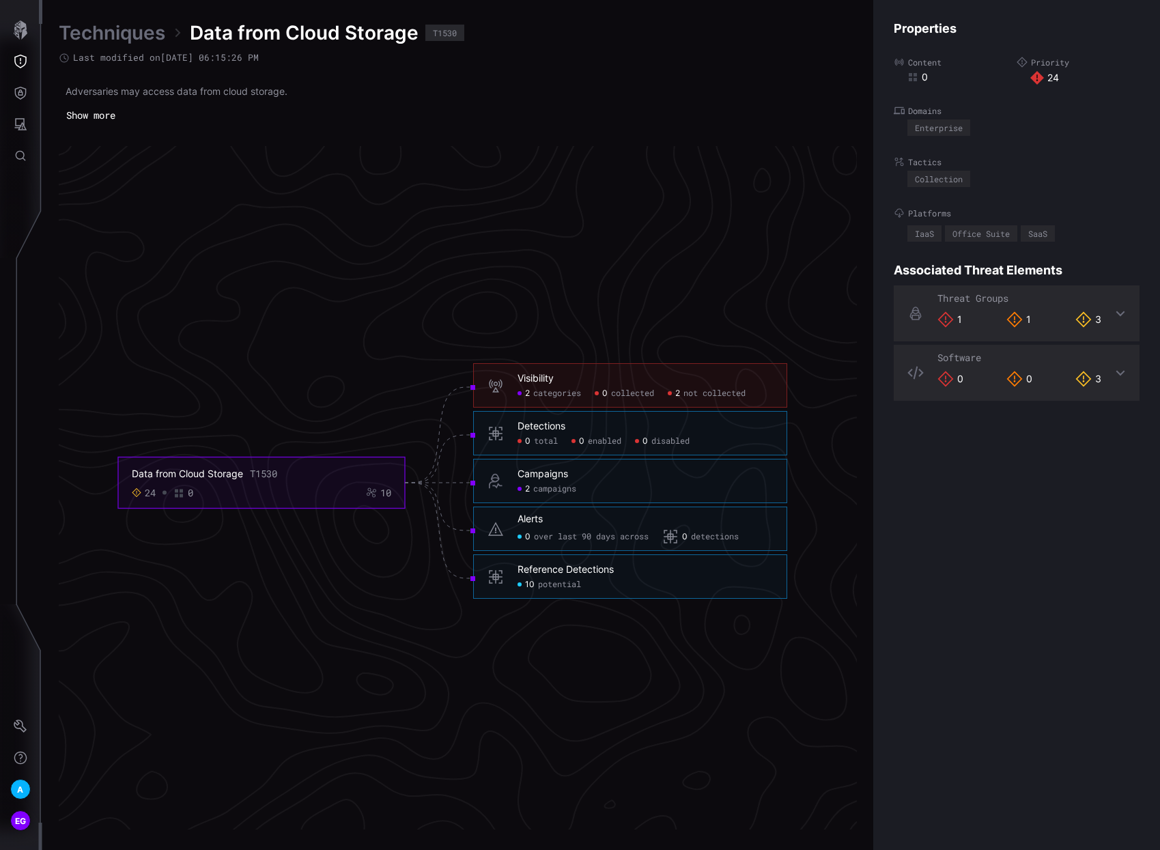
click at [705, 392] on span "not collected" at bounding box center [715, 394] width 62 height 11
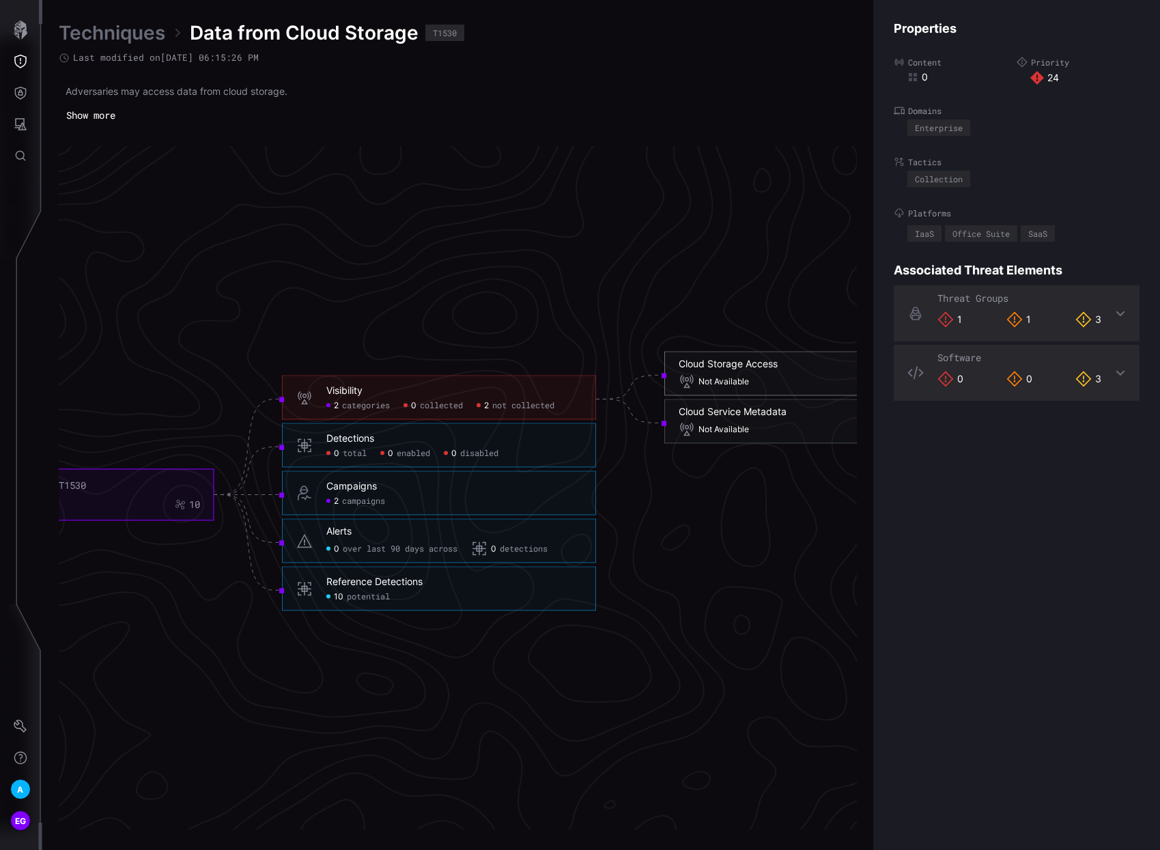
click at [719, 373] on div "Cloud Storage Access Not Available" at bounding box center [822, 374] width 286 height 32
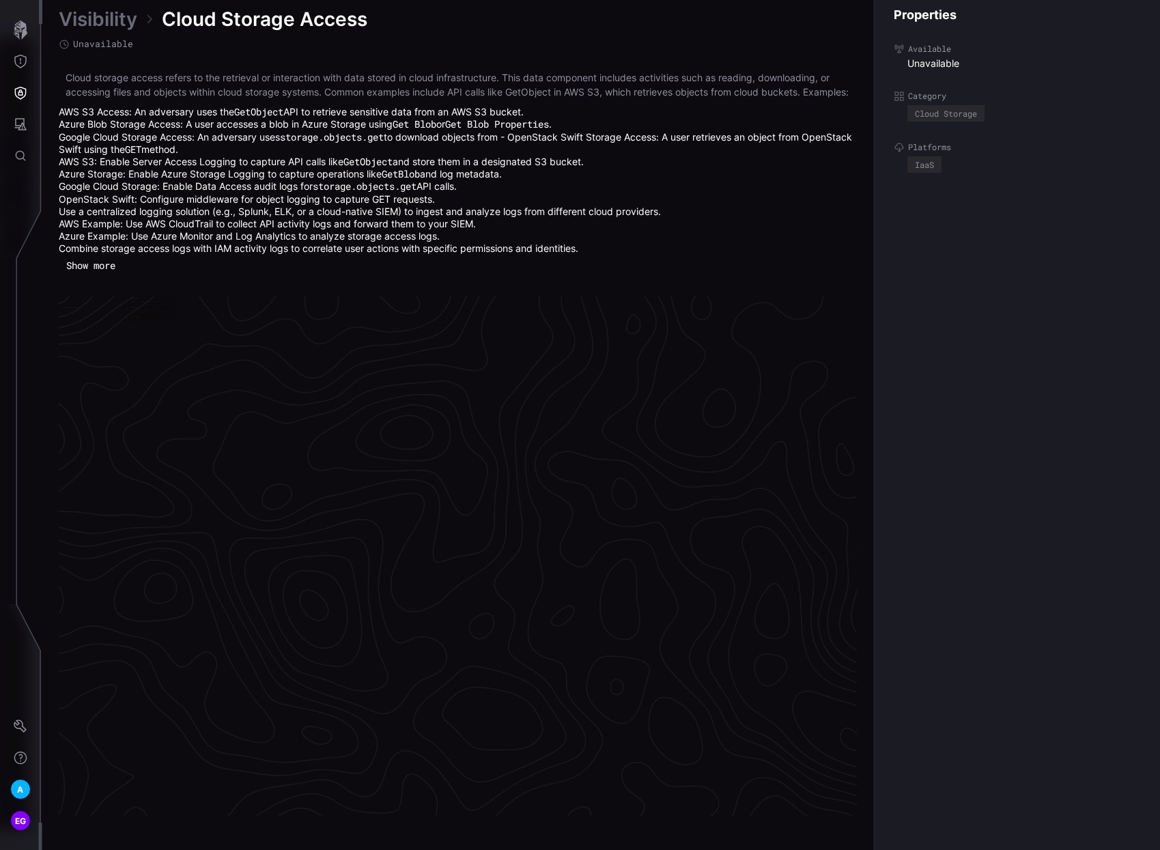
scroll to position [2826, 630]
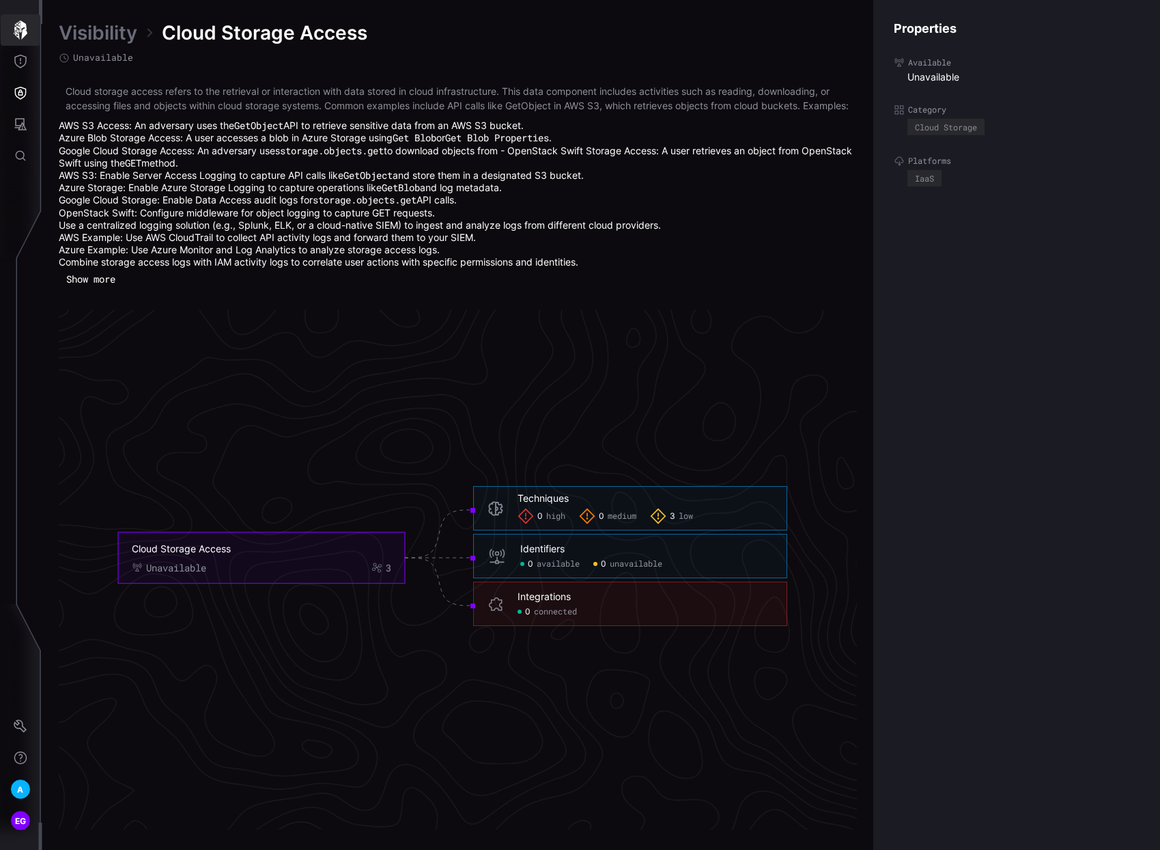
click at [19, 32] on icon "button" at bounding box center [20, 29] width 19 height 19
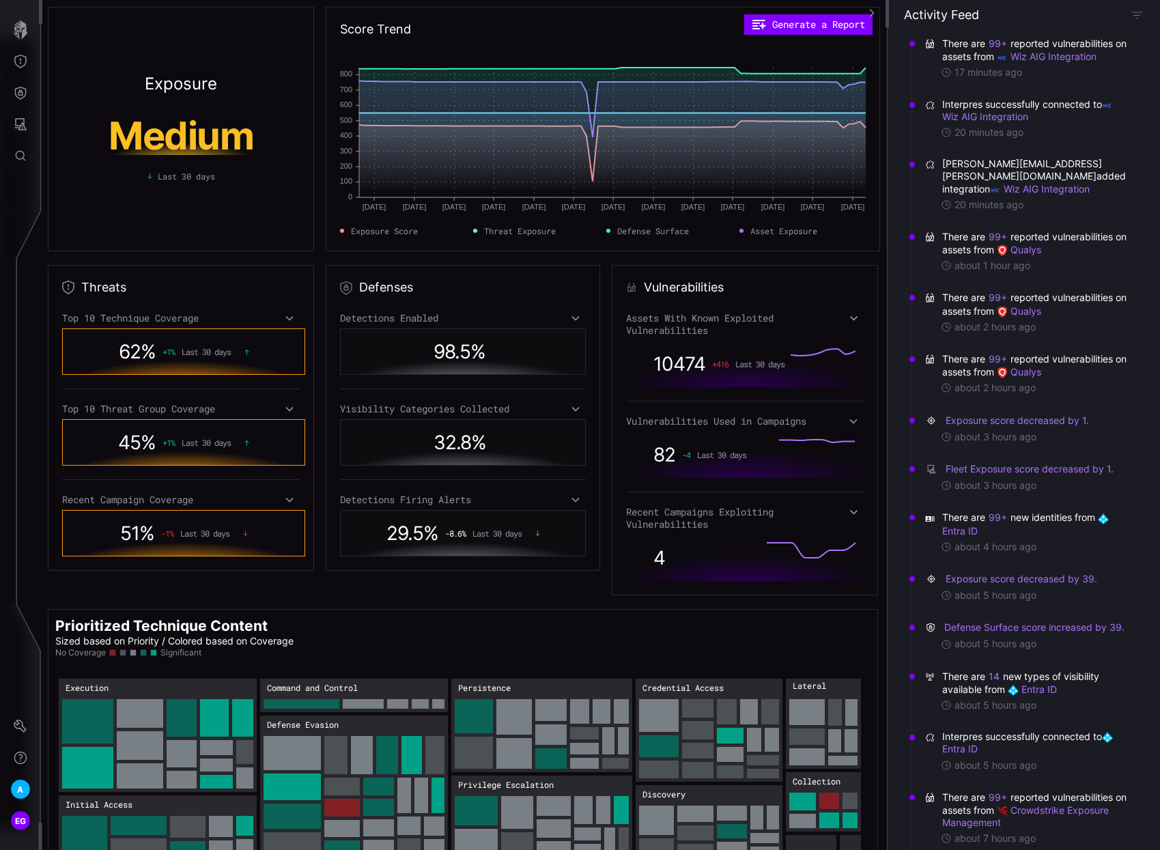
click at [290, 413] on icon at bounding box center [290, 409] width 10 height 11
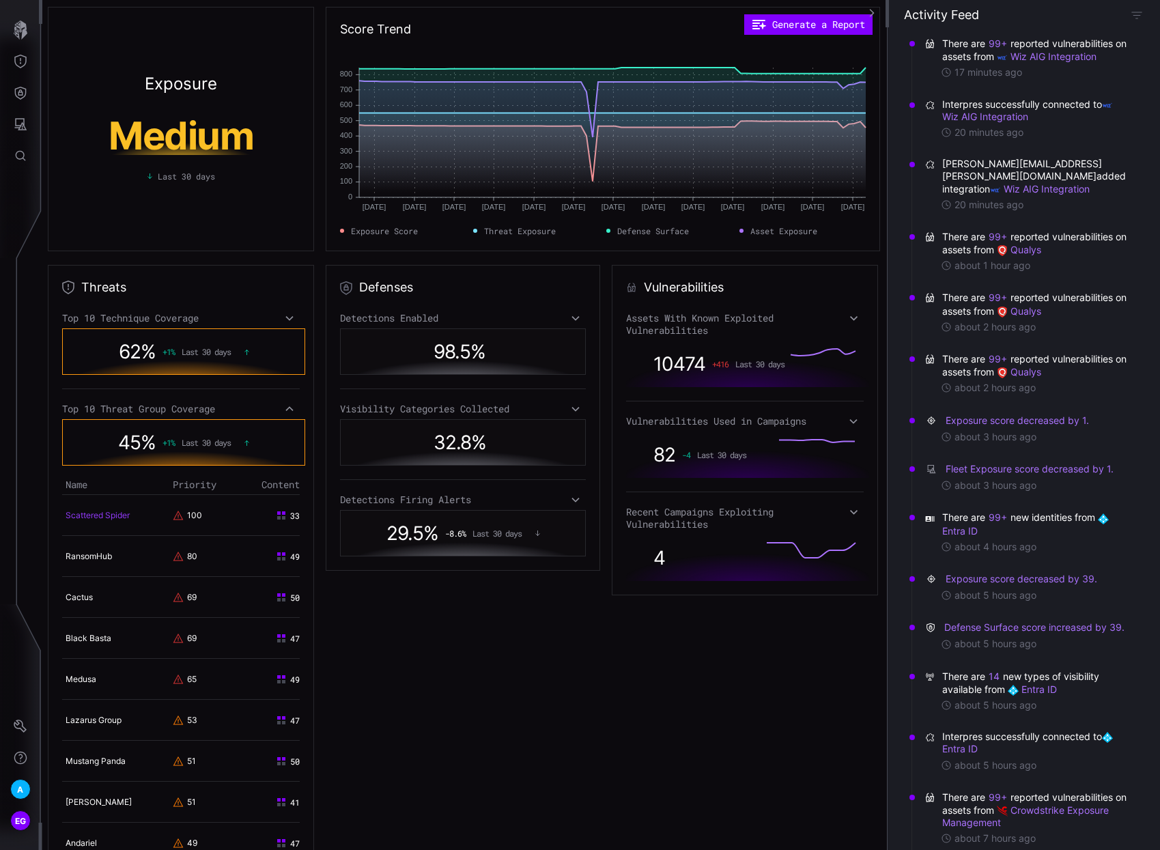
click at [88, 514] on link "Scattered Spider" at bounding box center [98, 515] width 64 height 10
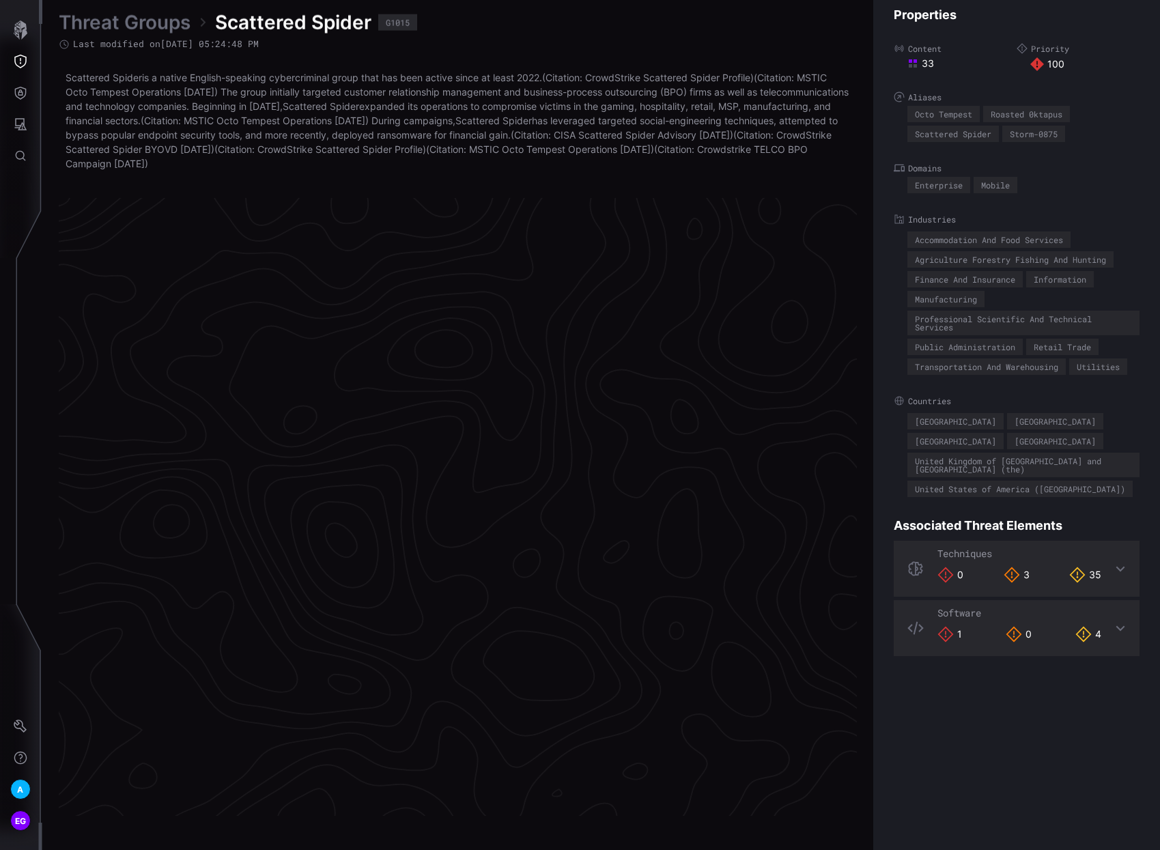
scroll to position [2770, 630]
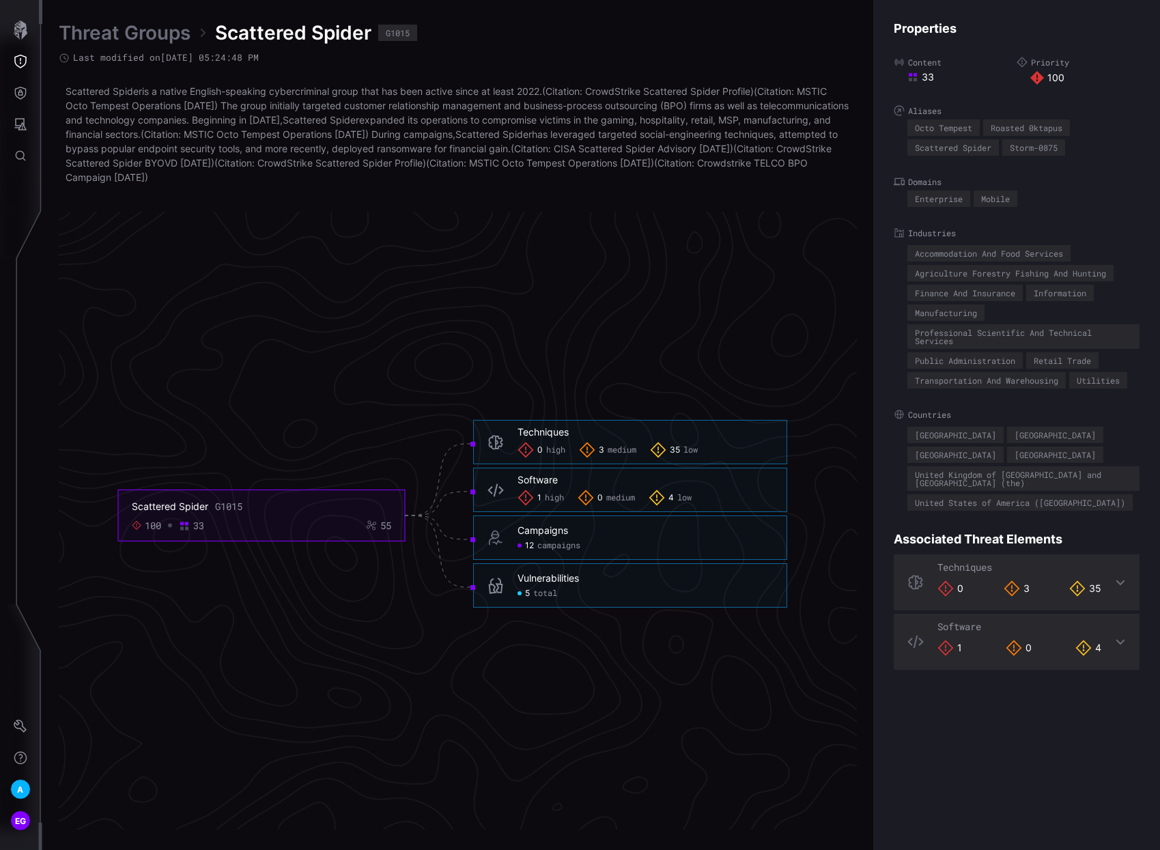
click at [561, 497] on span "high" at bounding box center [554, 498] width 19 height 11
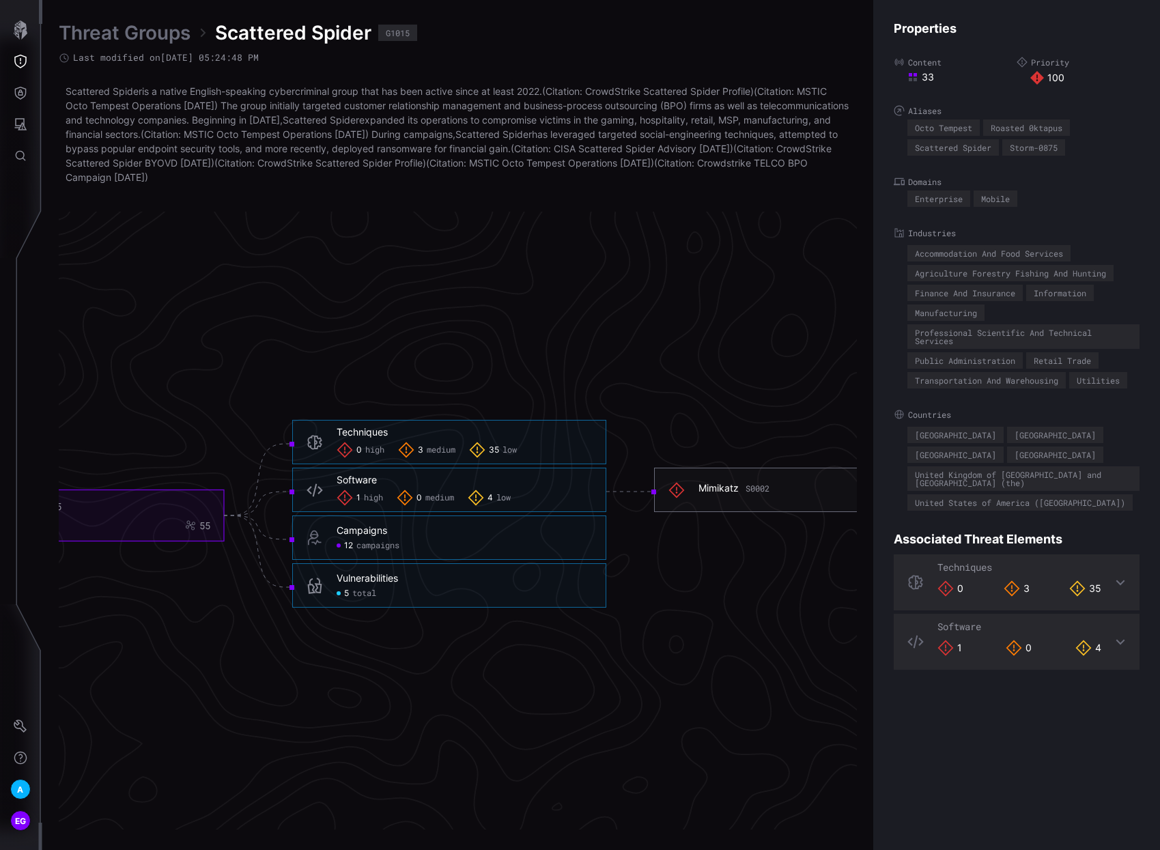
click at [713, 488] on div "Mimikatz S0002" at bounding box center [734, 488] width 71 height 12
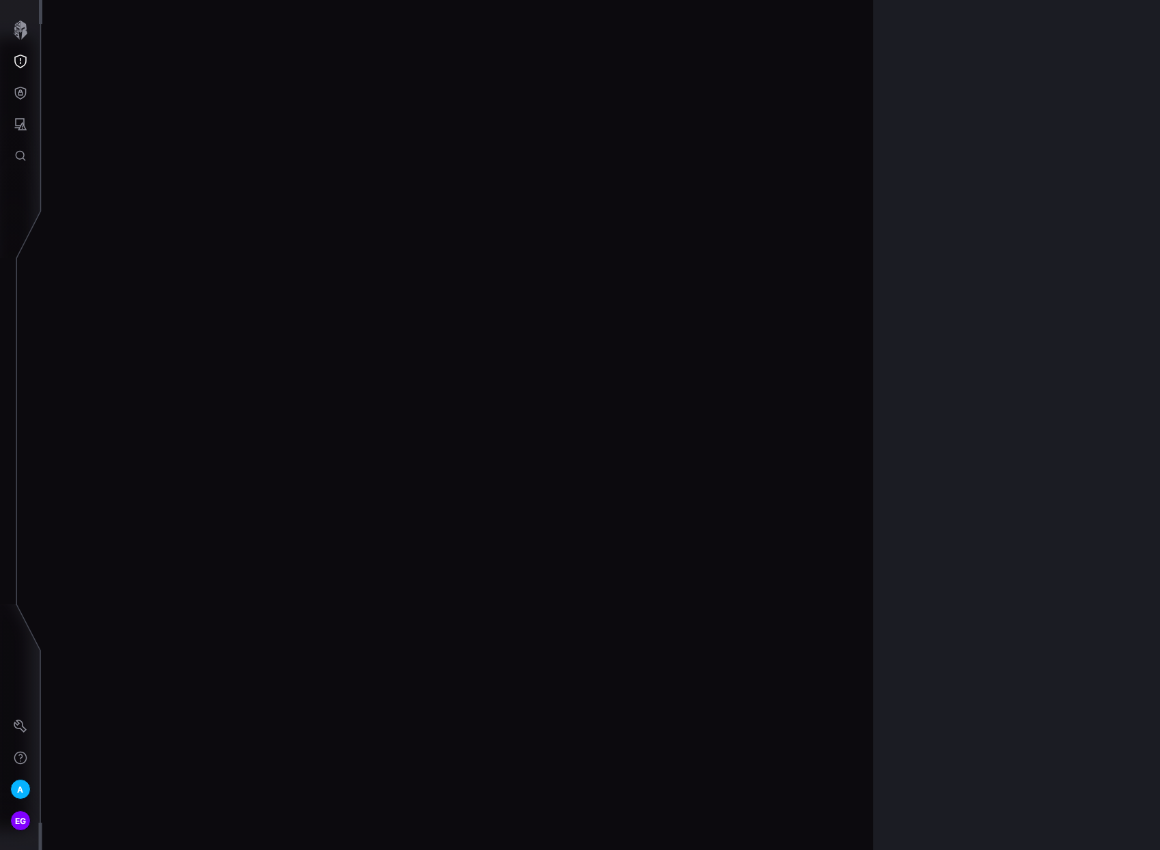
scroll to position [2734, 630]
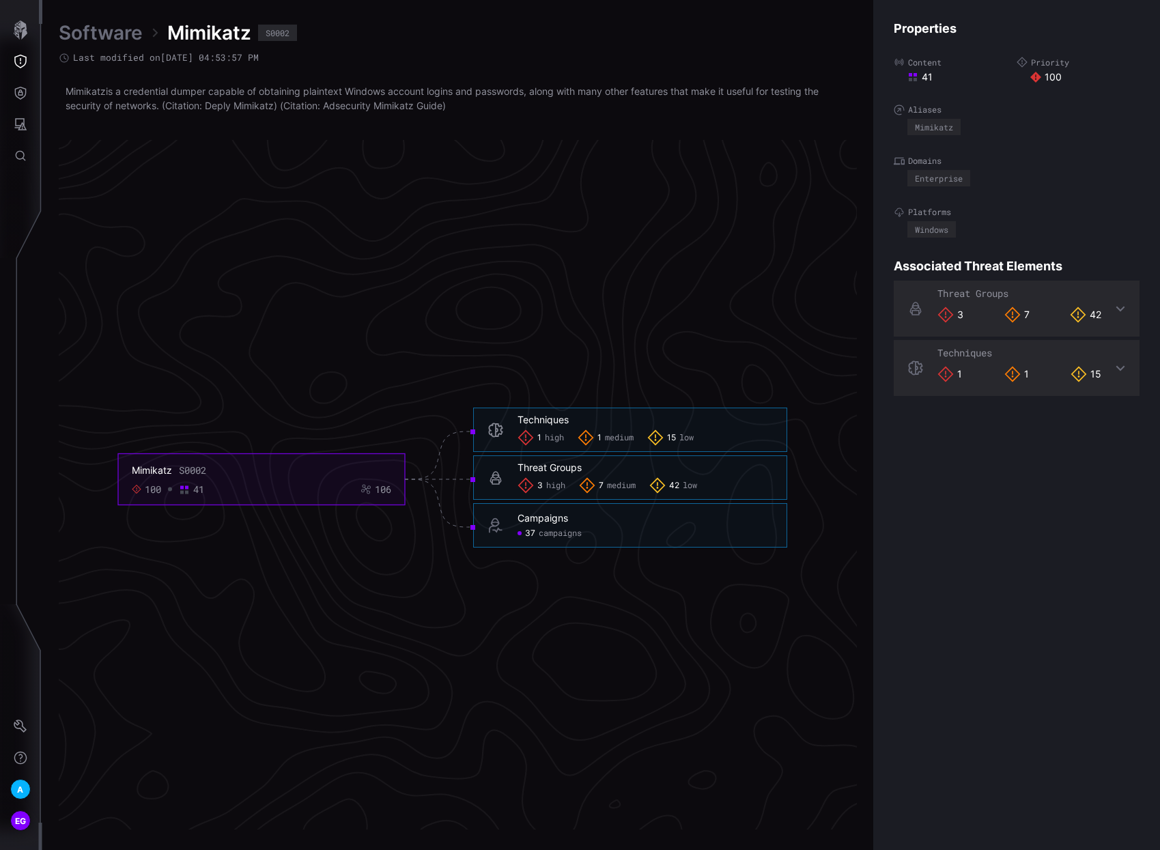
click at [548, 439] on span "high" at bounding box center [554, 438] width 19 height 11
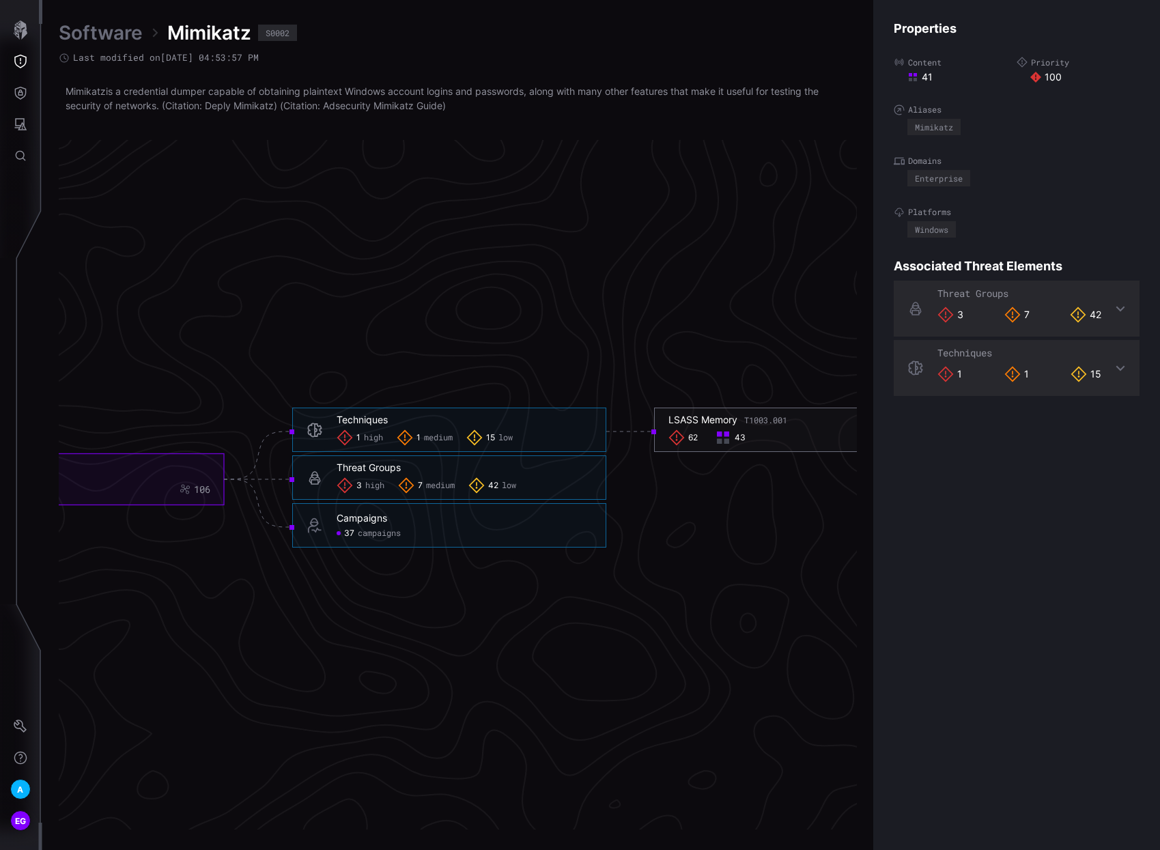
click at [689, 439] on span "62" at bounding box center [694, 438] width 10 height 11
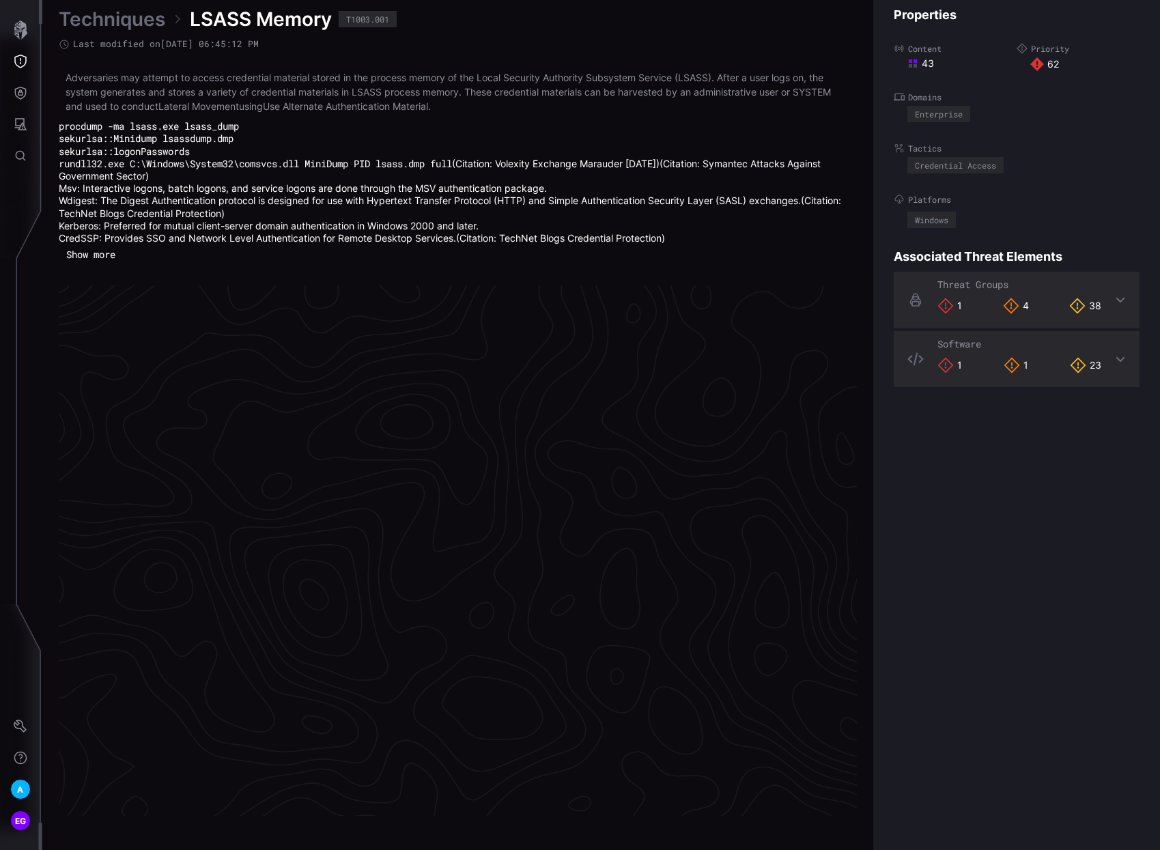
scroll to position [2813, 630]
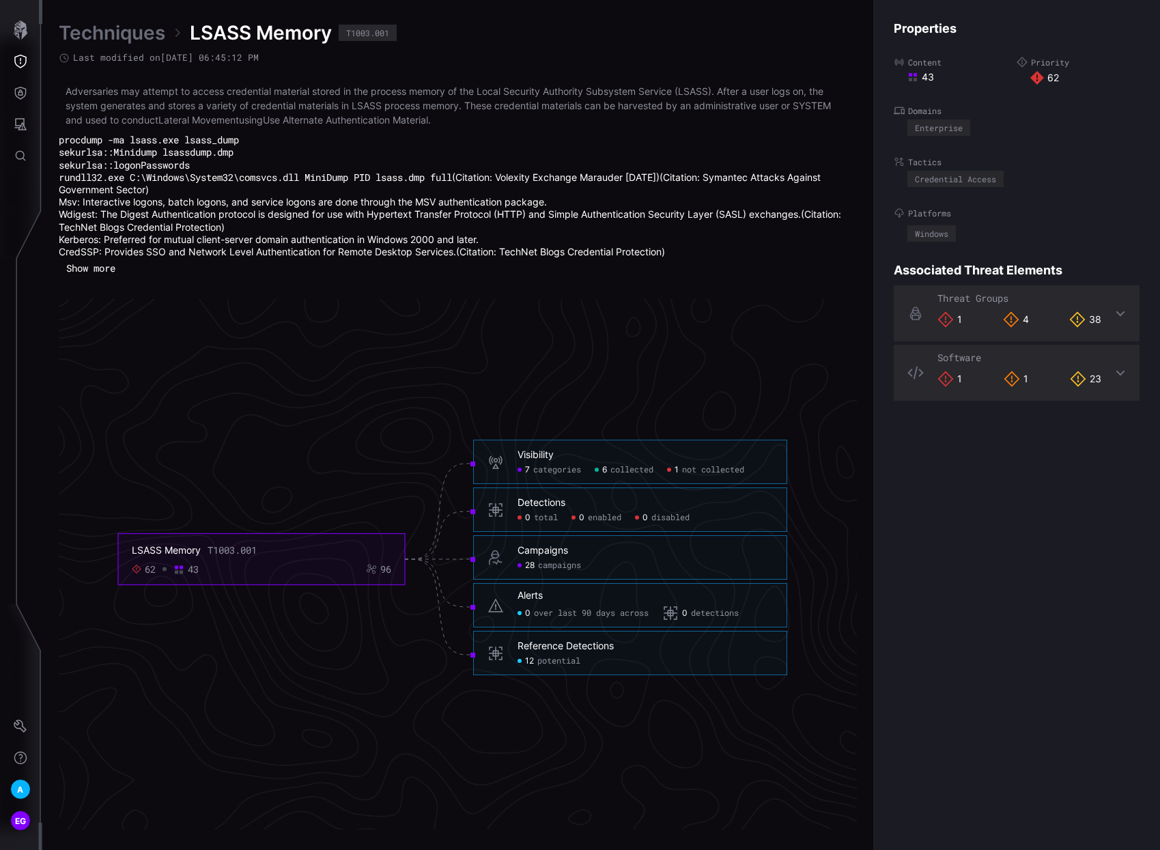
click at [723, 467] on span "not collected" at bounding box center [713, 470] width 62 height 11
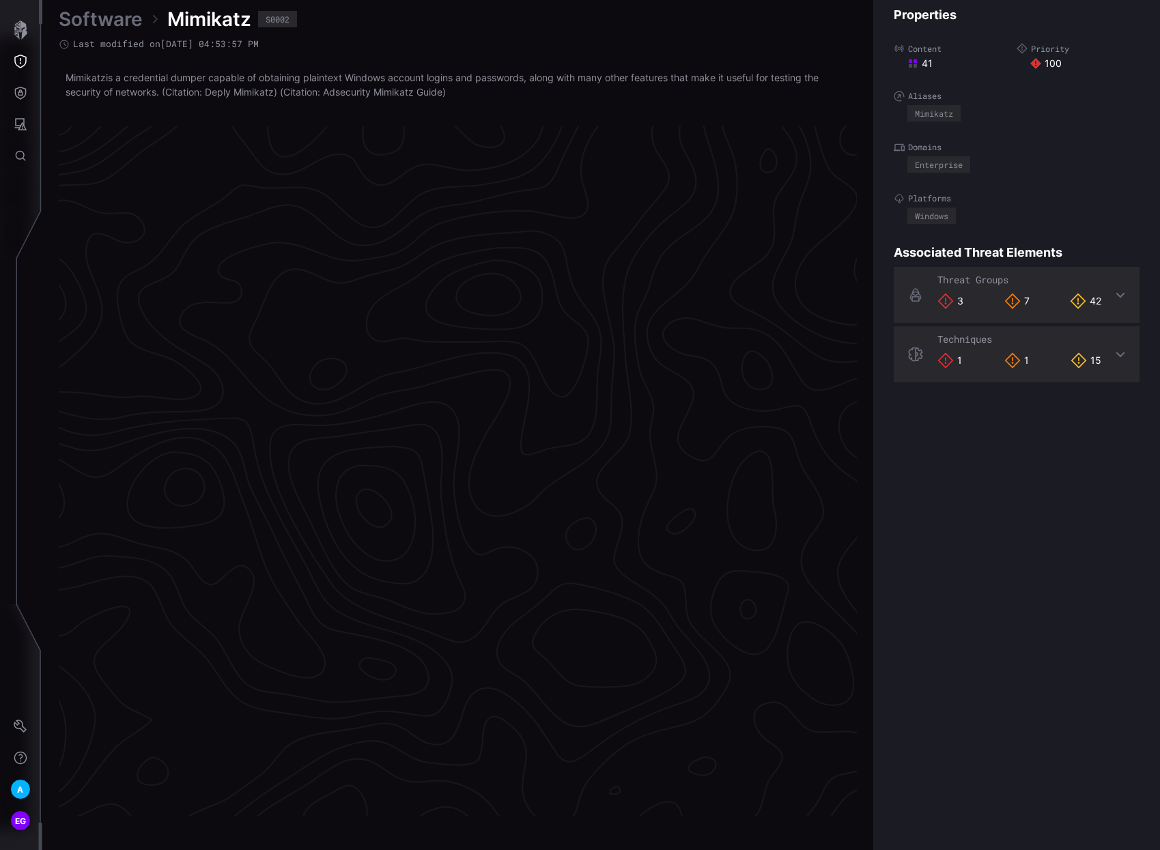
scroll to position [2734, 630]
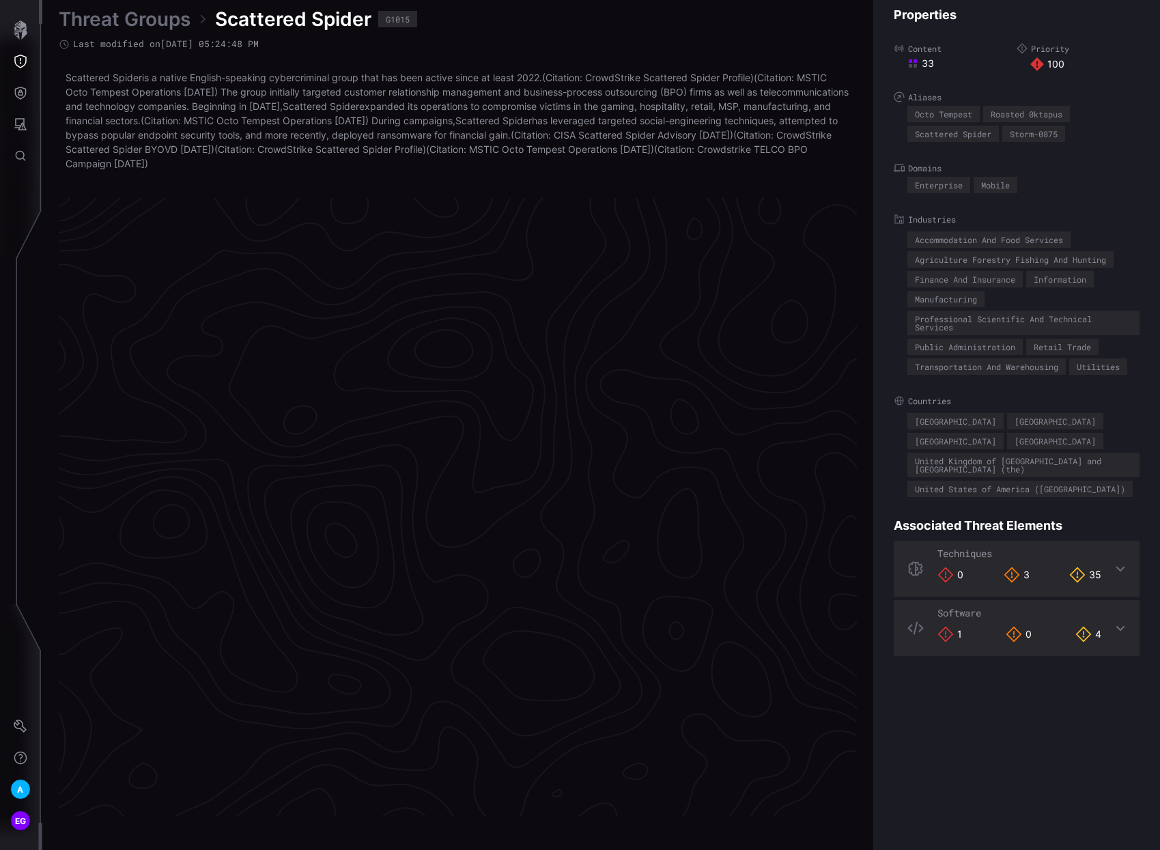
scroll to position [2770, 630]
